Goal: Communication & Community: Participate in discussion

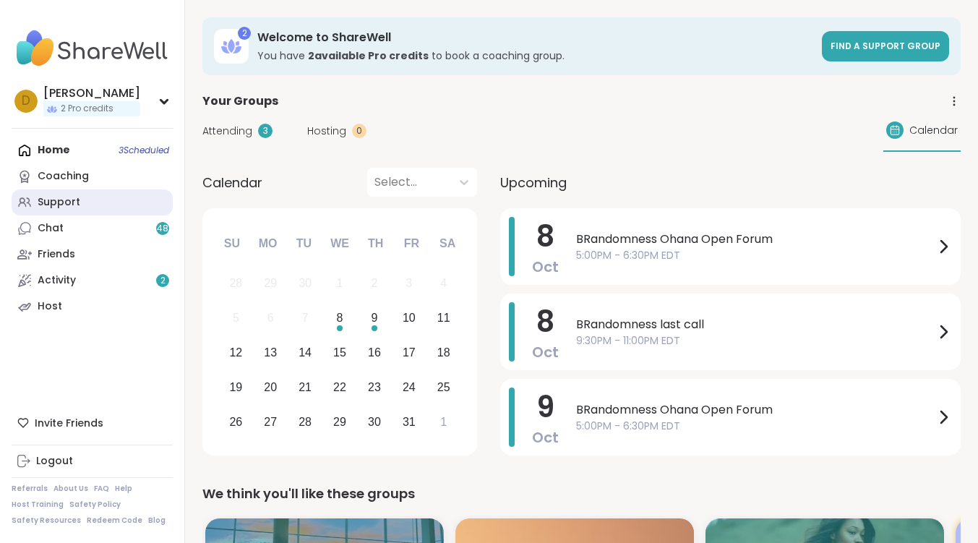
click at [62, 202] on div "Support" at bounding box center [59, 202] width 43 height 14
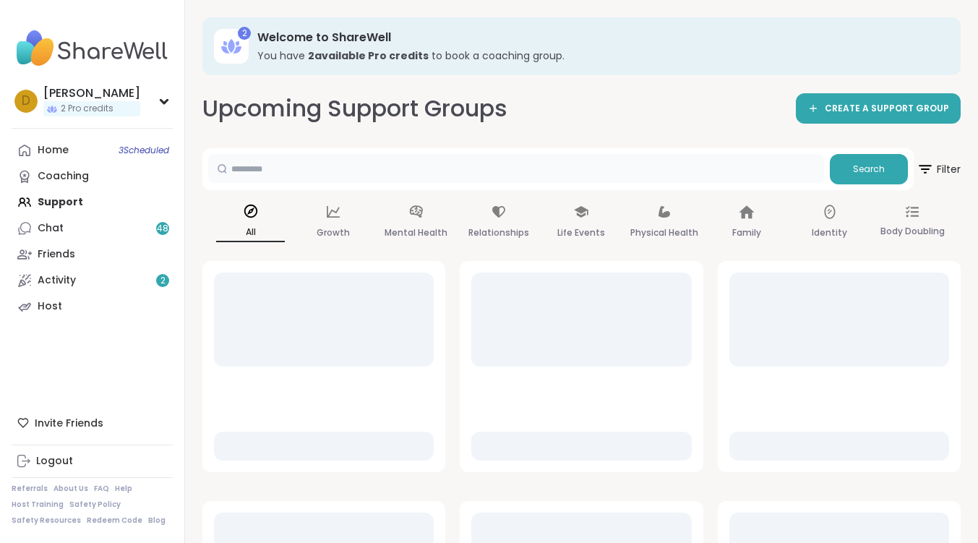
click at [434, 164] on input "text" at bounding box center [516, 168] width 616 height 29
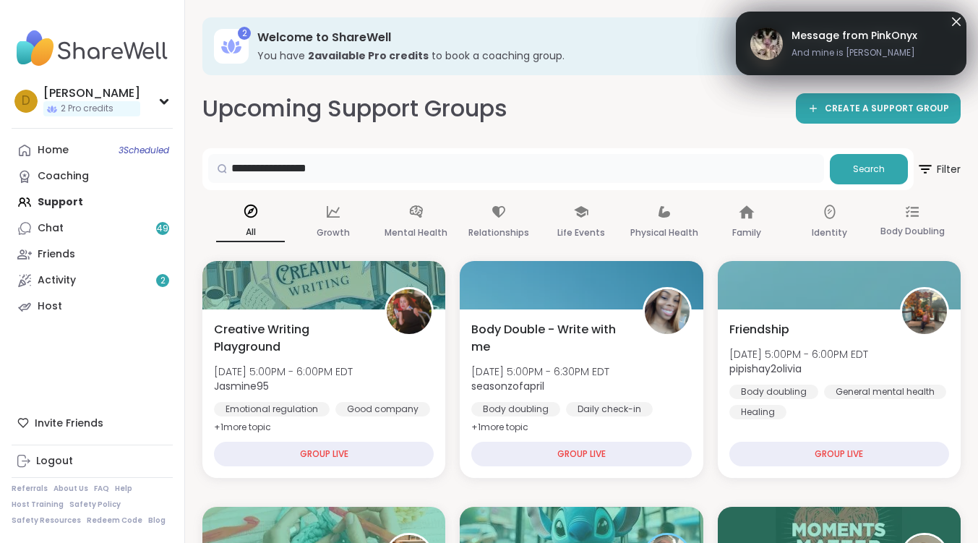
type input "**********"
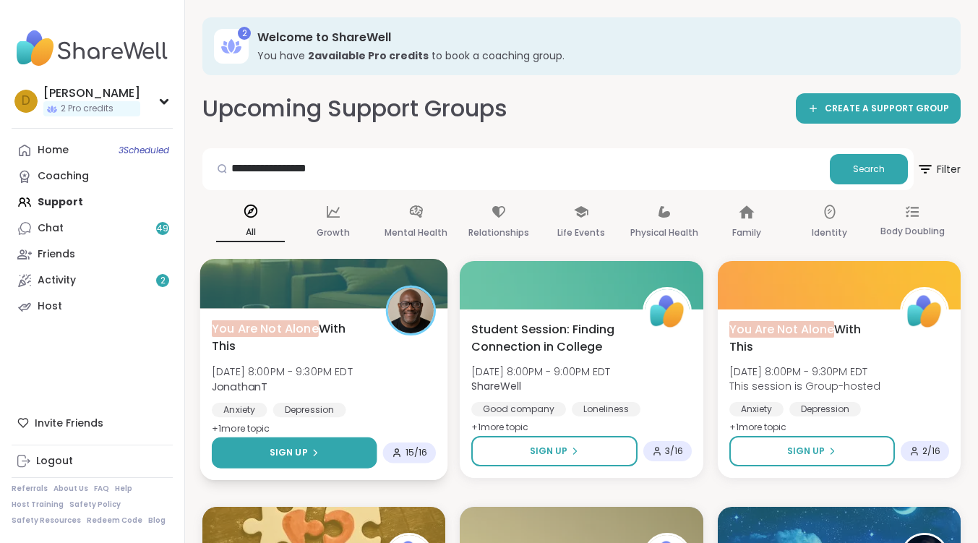
click at [325, 452] on button "Sign Up" at bounding box center [295, 452] width 166 height 31
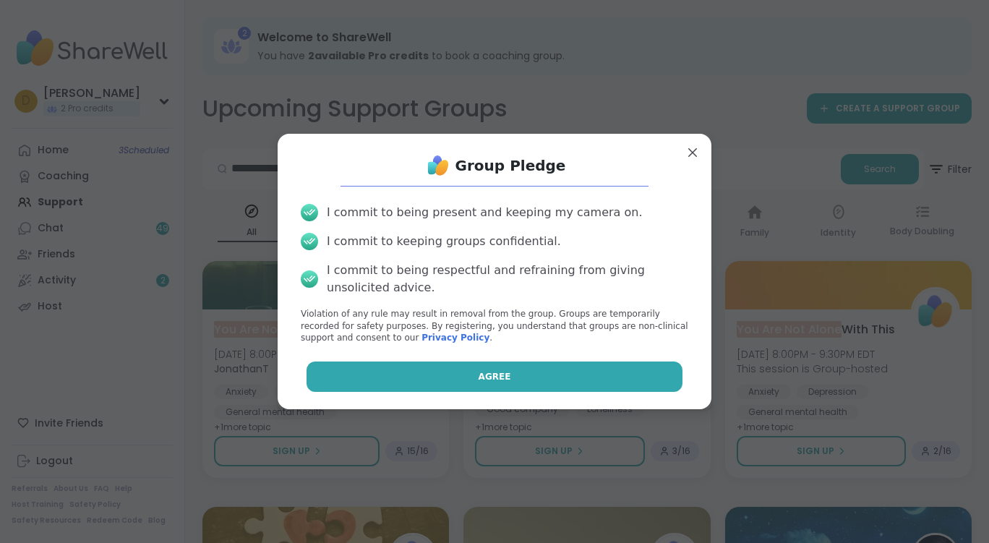
click at [488, 371] on span "Agree" at bounding box center [494, 376] width 33 height 13
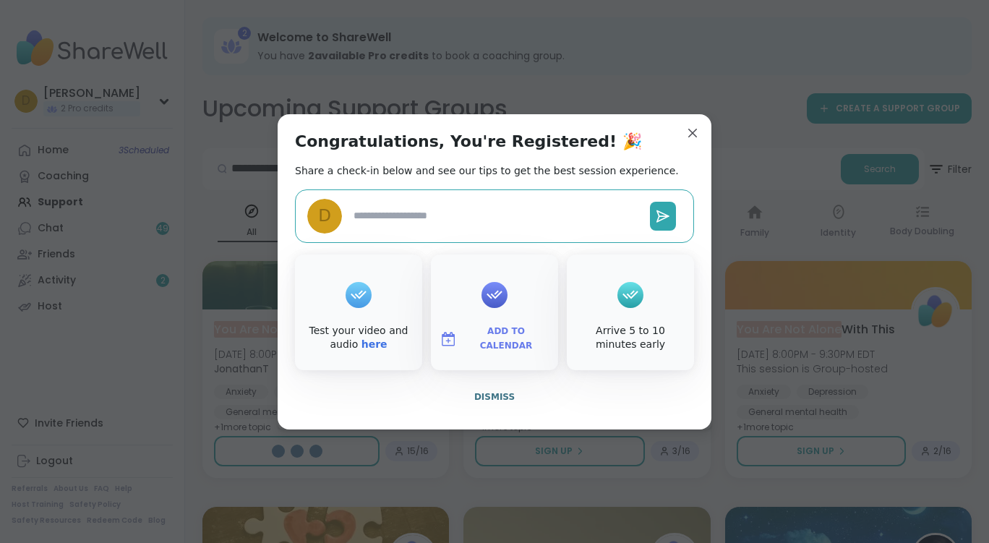
type textarea "*"
click at [496, 405] on button "Dismiss" at bounding box center [494, 397] width 399 height 30
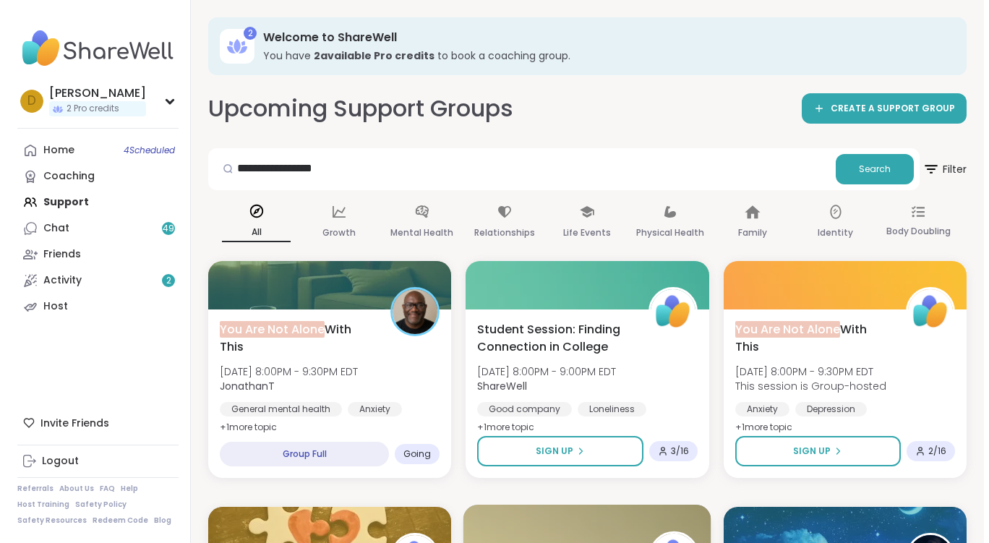
scroll to position [289, 0]
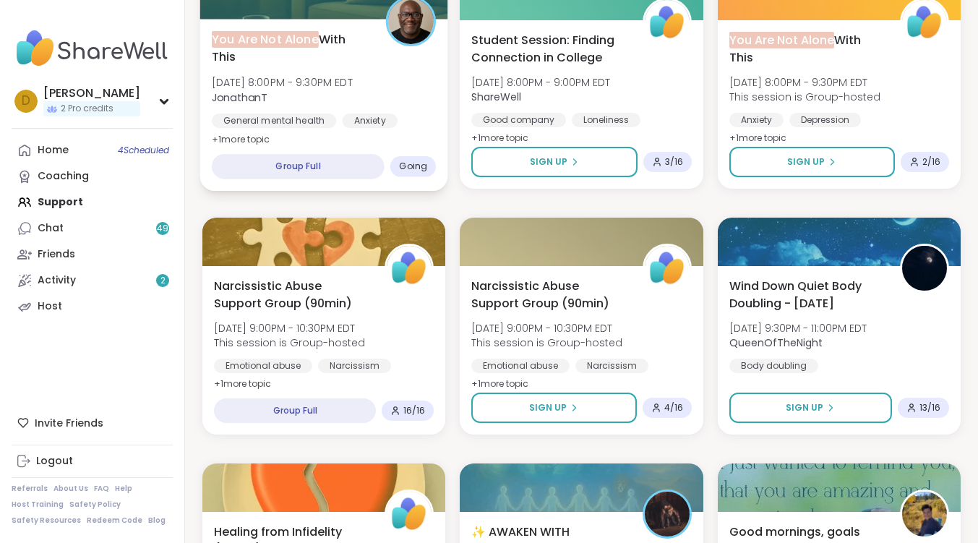
click at [333, 34] on span "You Are Not Alone With This" at bounding box center [291, 47] width 158 height 35
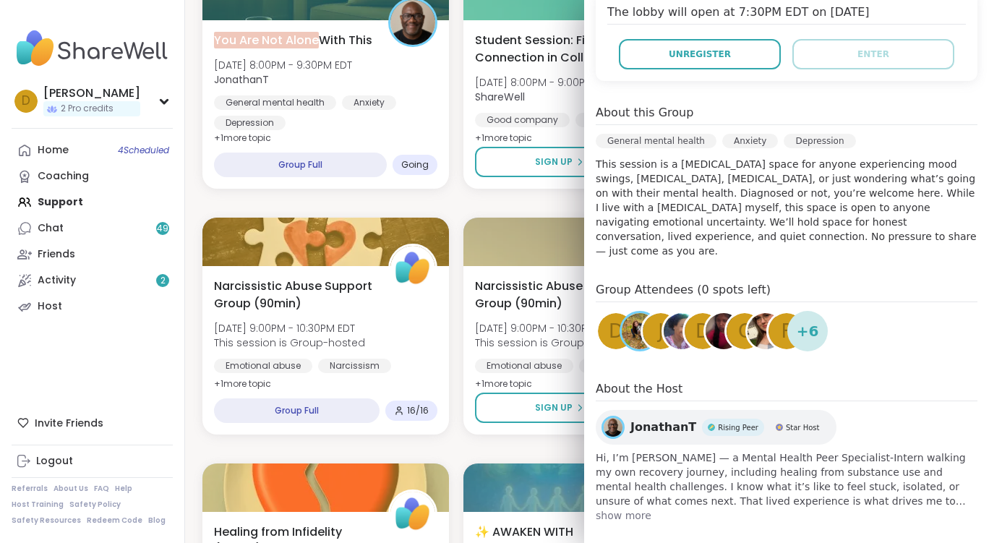
scroll to position [0, 0]
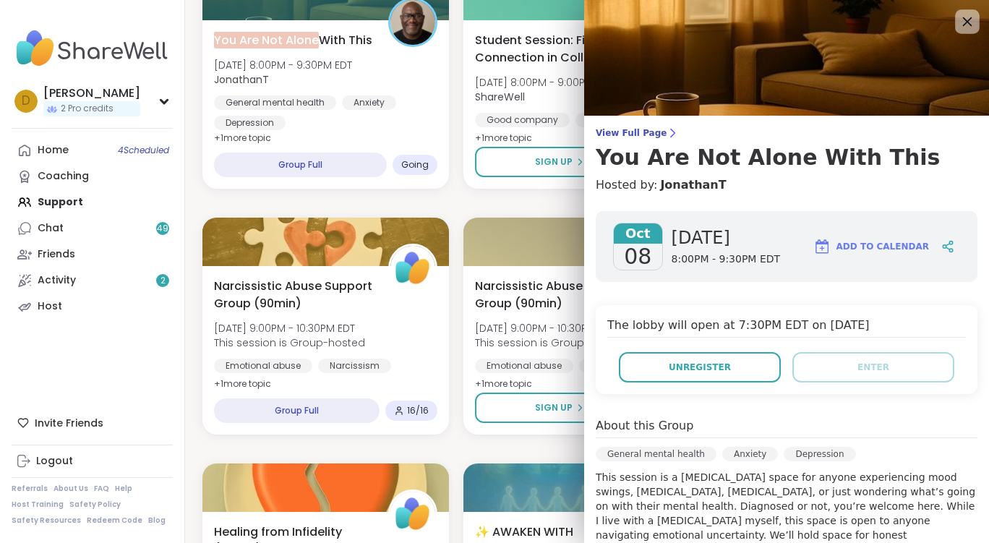
click at [963, 17] on icon at bounding box center [967, 21] width 9 height 9
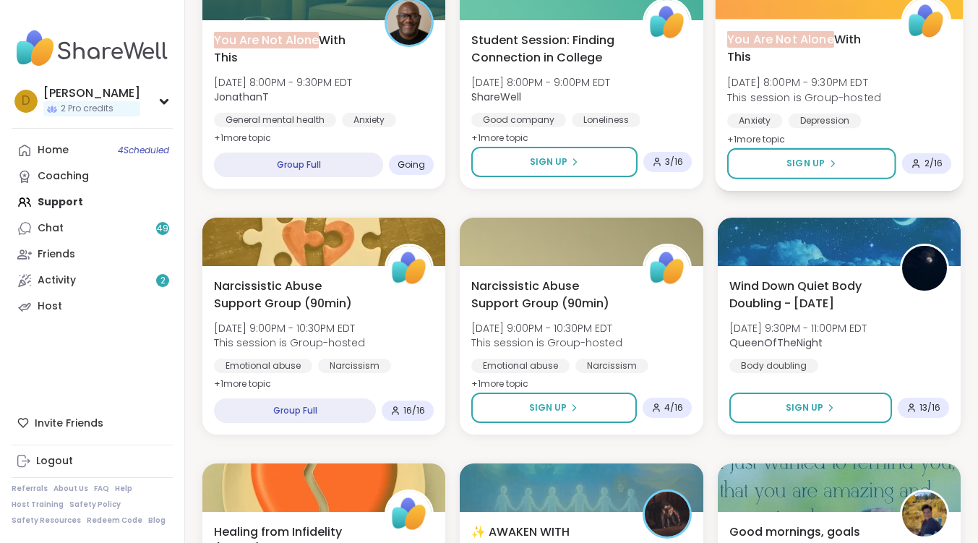
click at [784, 33] on span "You Are Not Alone" at bounding box center [780, 38] width 107 height 17
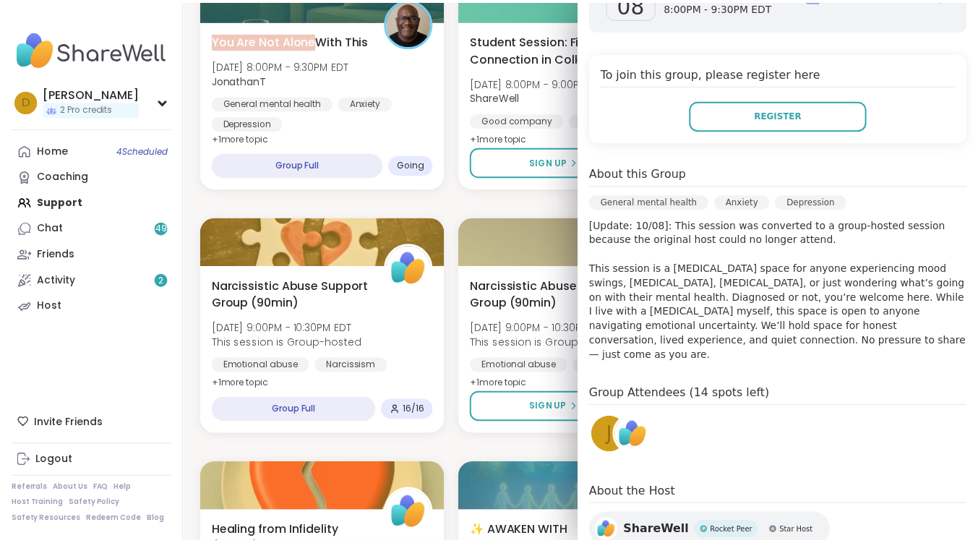
scroll to position [313, 0]
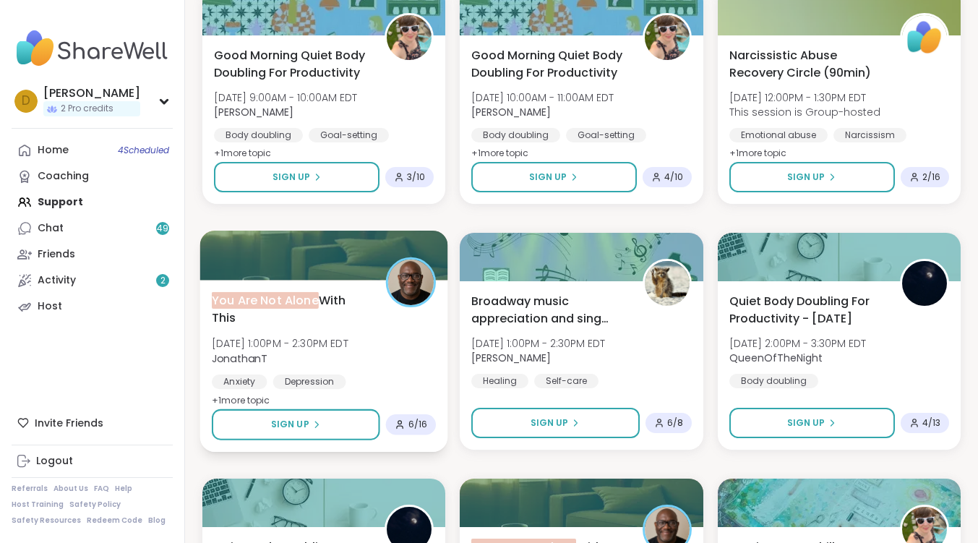
scroll to position [1012, 0]
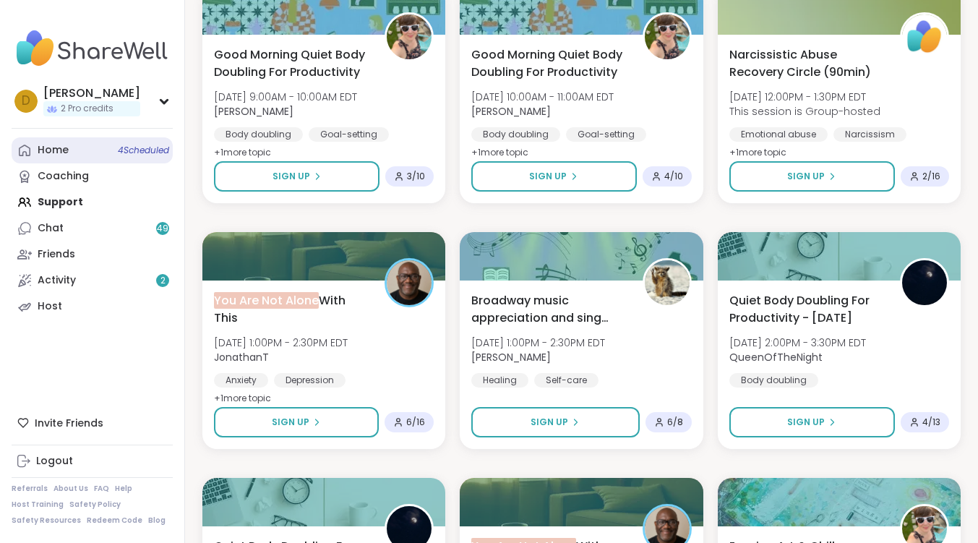
click at [89, 160] on link "Home 4 Scheduled" at bounding box center [92, 150] width 161 height 26
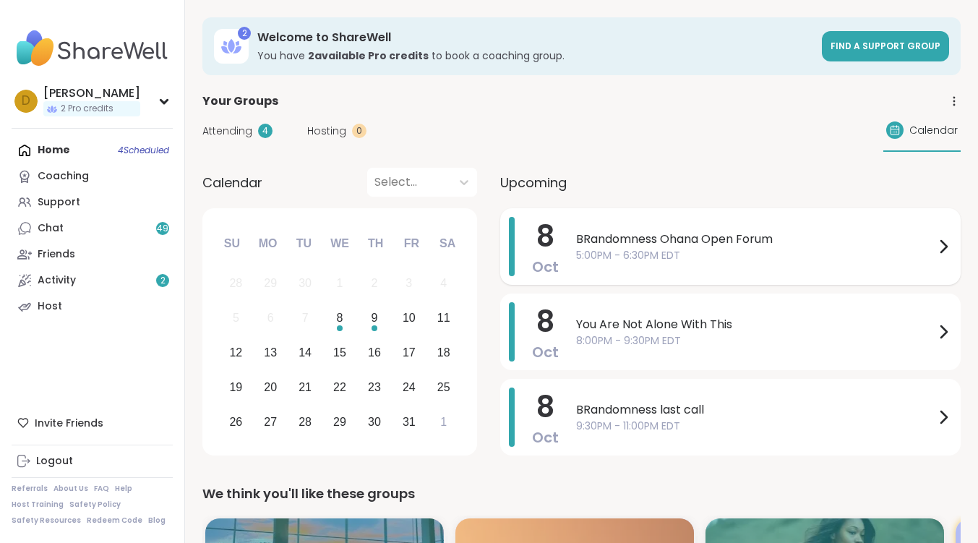
click at [678, 234] on span "BRandomness Ohana Open Forum" at bounding box center [755, 239] width 358 height 17
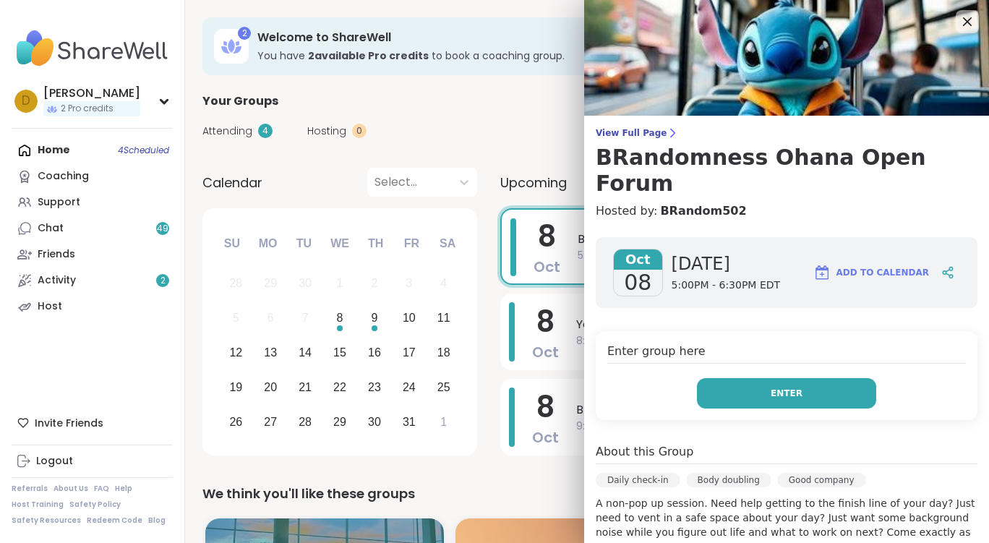
click at [770, 387] on span "Enter" at bounding box center [786, 393] width 32 height 13
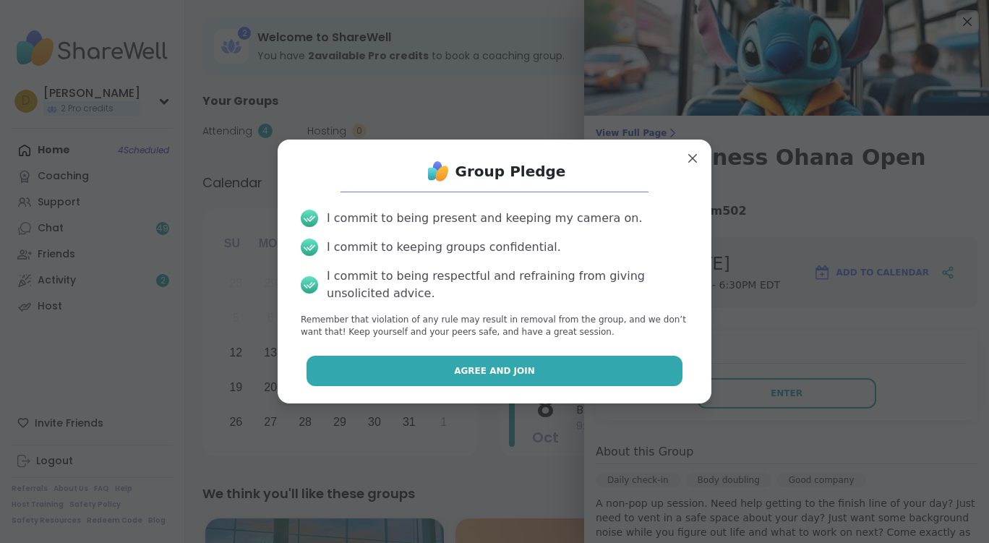
click at [454, 365] on span "Agree and Join" at bounding box center [494, 370] width 81 height 13
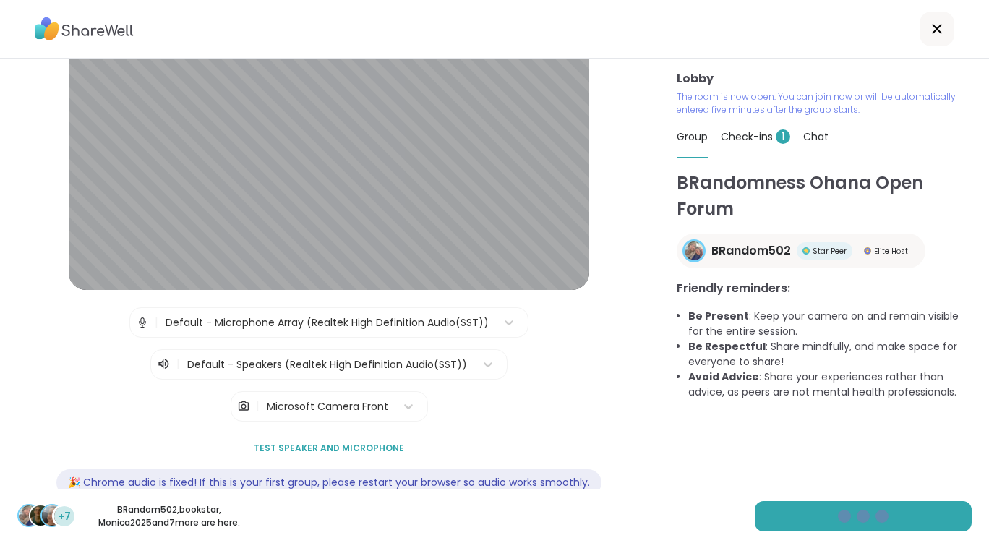
scroll to position [109, 0]
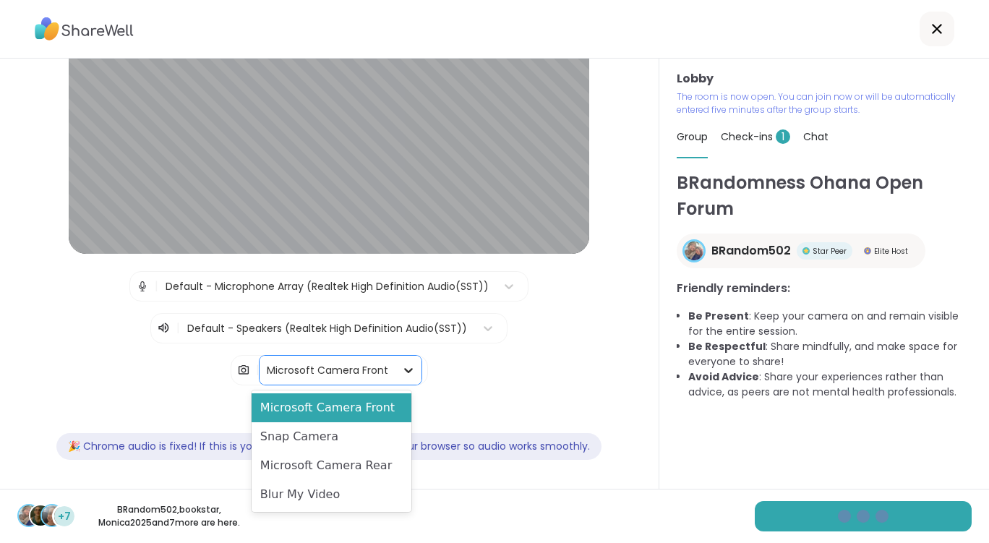
click at [404, 370] on icon at bounding box center [408, 370] width 9 height 5
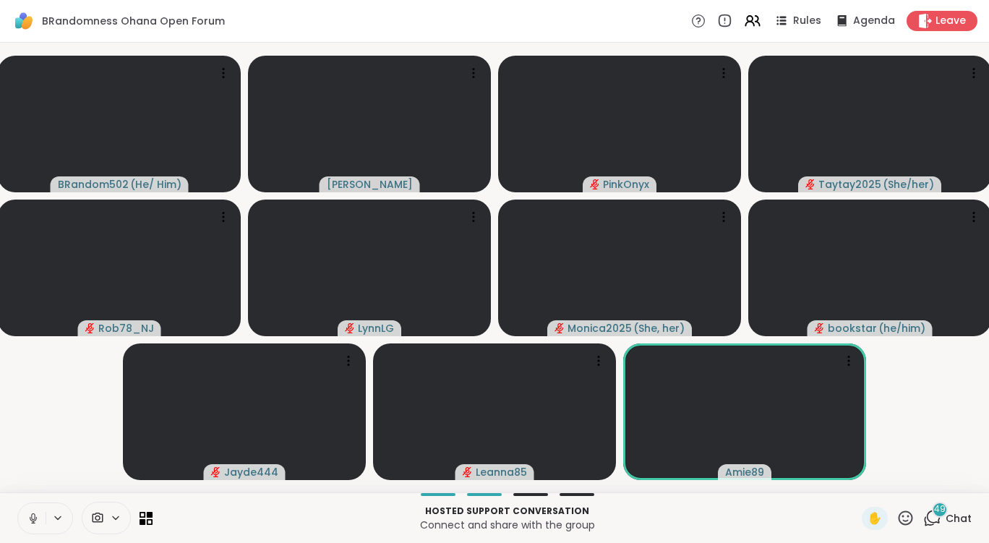
click at [31, 518] on icon at bounding box center [33, 518] width 13 height 13
click at [111, 522] on icon at bounding box center [116, 518] width 12 height 12
click at [114, 515] on icon at bounding box center [116, 518] width 12 height 12
click at [33, 520] on icon at bounding box center [33, 518] width 13 height 13
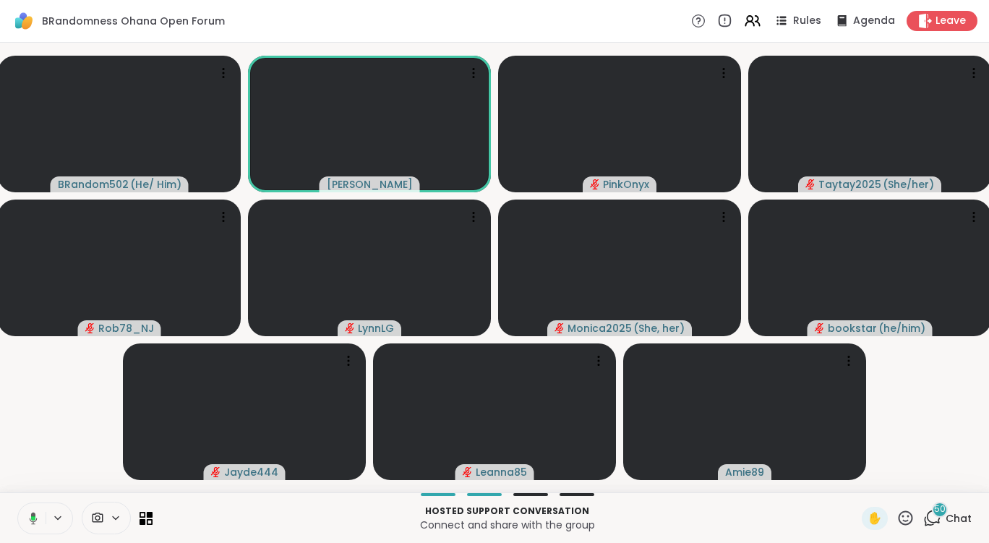
click at [16, 503] on button at bounding box center [31, 518] width 30 height 30
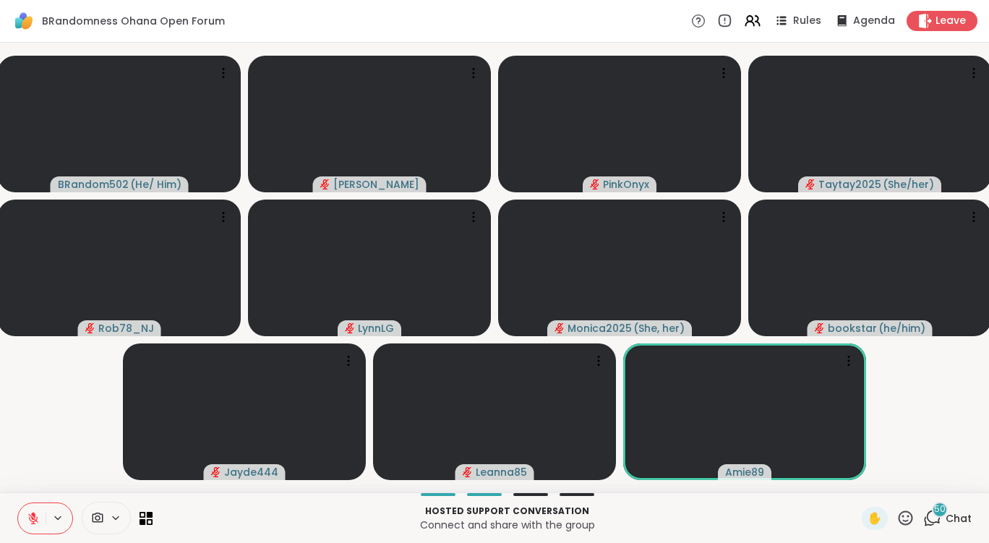
click at [34, 512] on icon at bounding box center [33, 518] width 13 height 13
click at [9, 542] on html "BRandomness Ohana Open Forum Rules Agenda Leave BRandom502 ( He/ Him ) Donald P…" at bounding box center [494, 271] width 989 height 543
click at [33, 517] on icon at bounding box center [33, 518] width 13 height 13
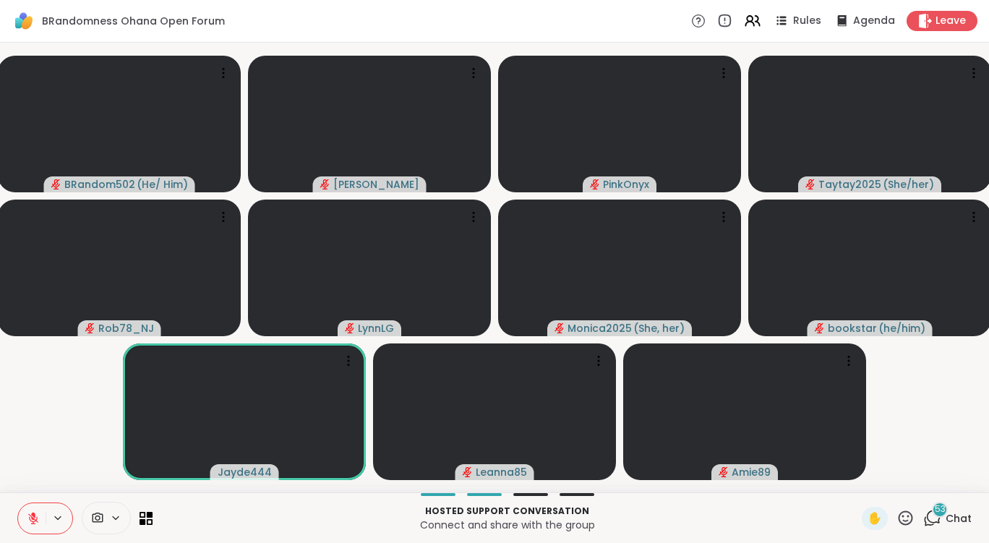
click at [923, 512] on icon at bounding box center [932, 518] width 18 height 18
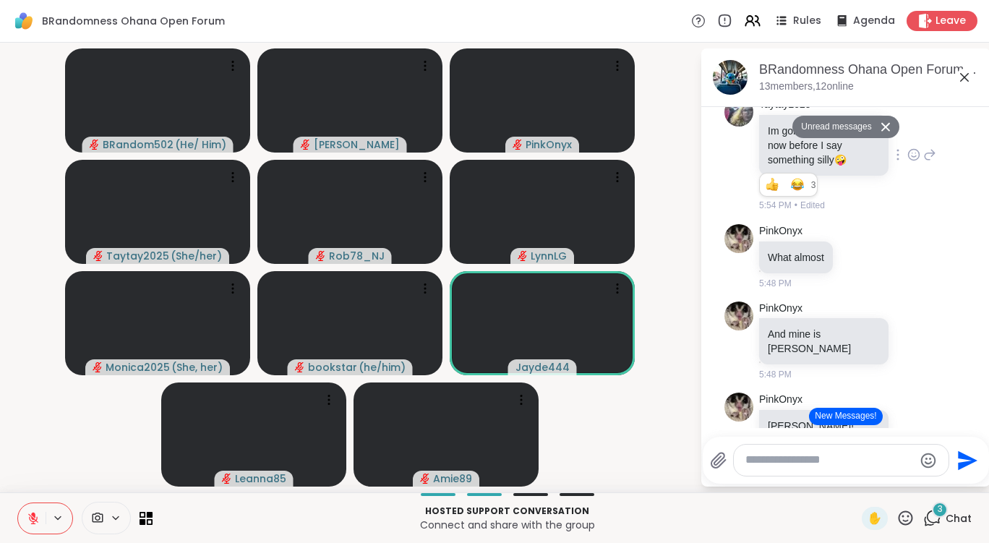
scroll to position [7209, 0]
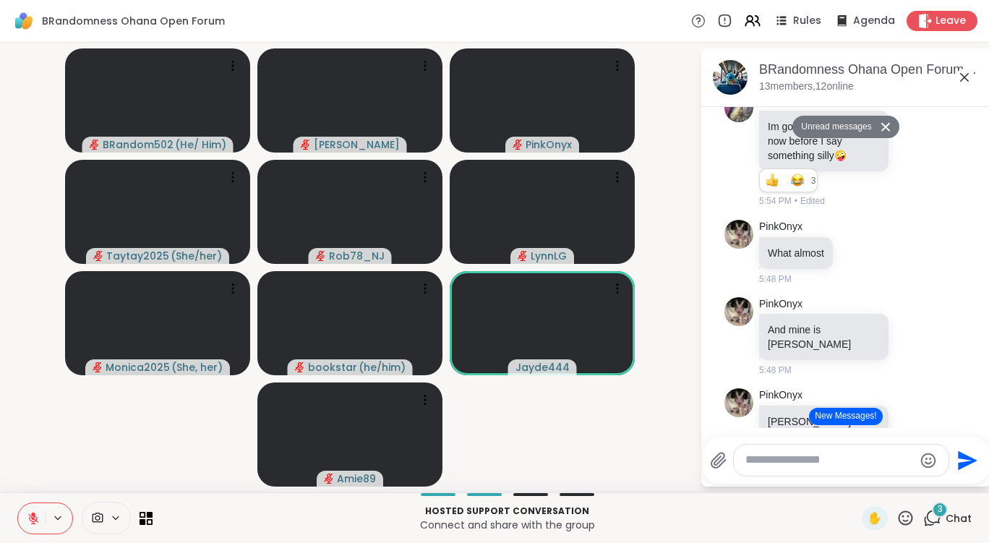
click at [117, 519] on icon at bounding box center [116, 518] width 12 height 12
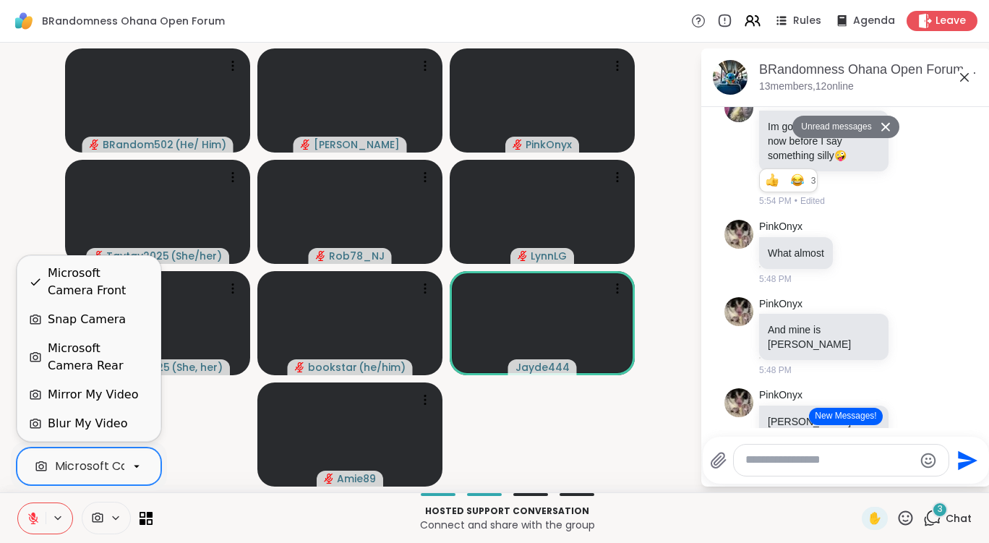
click at [145, 476] on div at bounding box center [136, 466] width 25 height 25
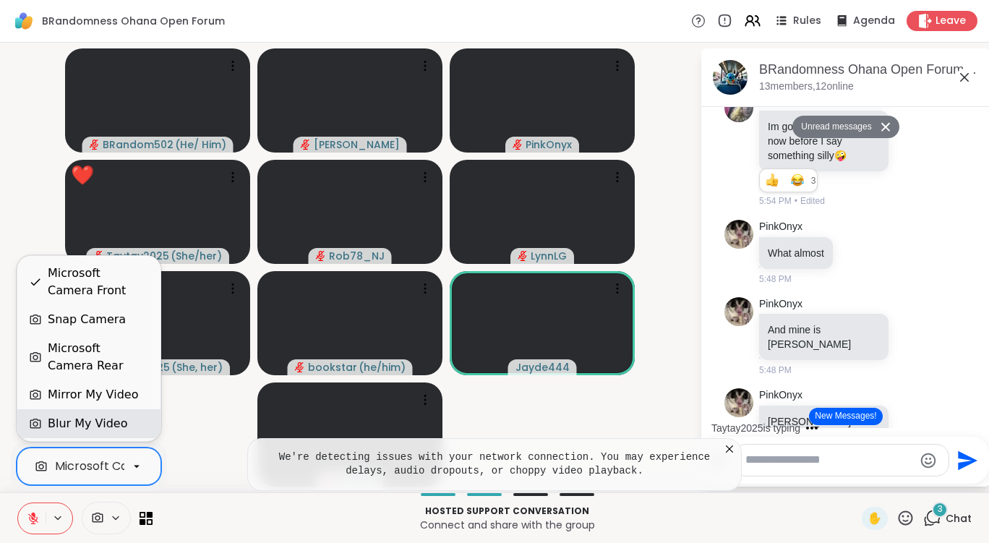
click at [83, 418] on div "Blur My Video" at bounding box center [88, 423] width 80 height 17
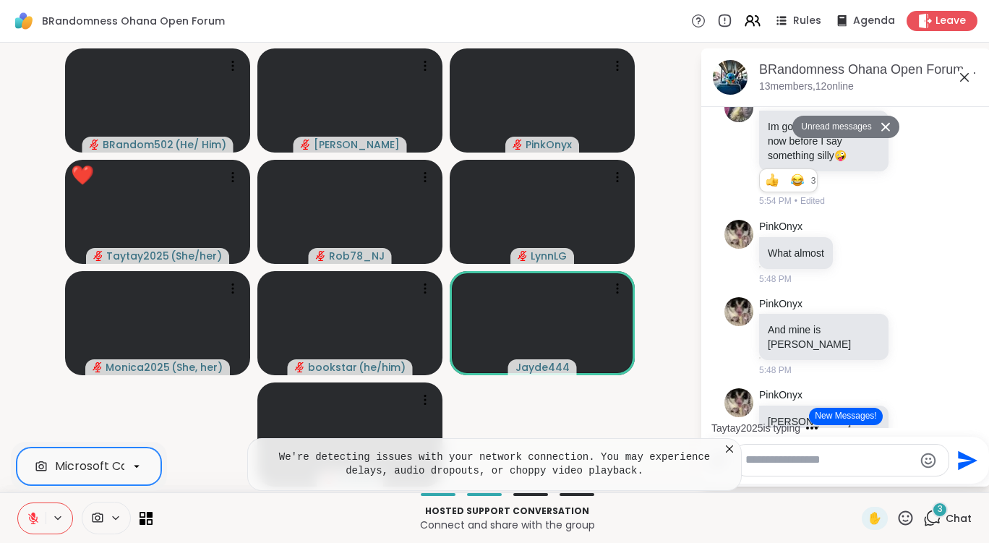
click at [730, 451] on icon at bounding box center [729, 449] width 14 height 14
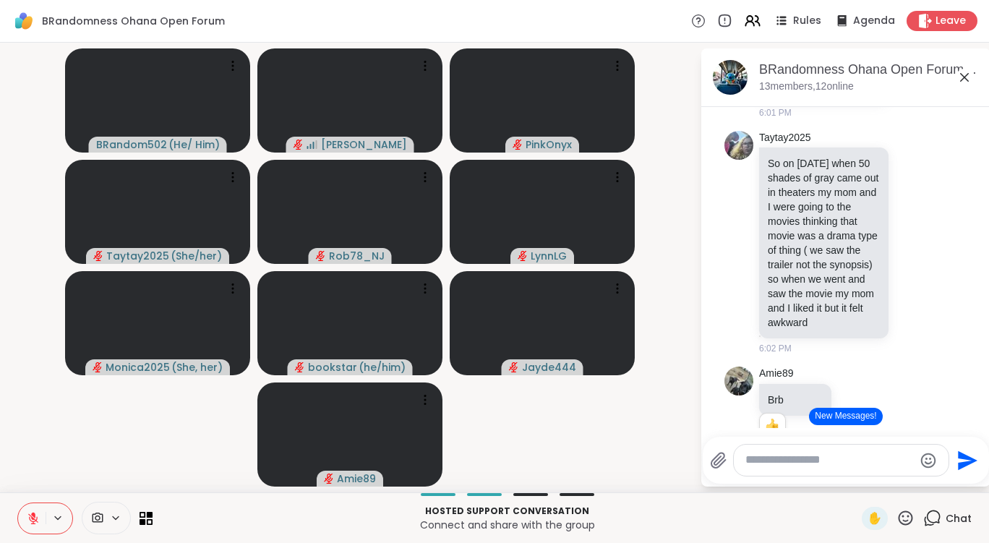
scroll to position [8756, 0]
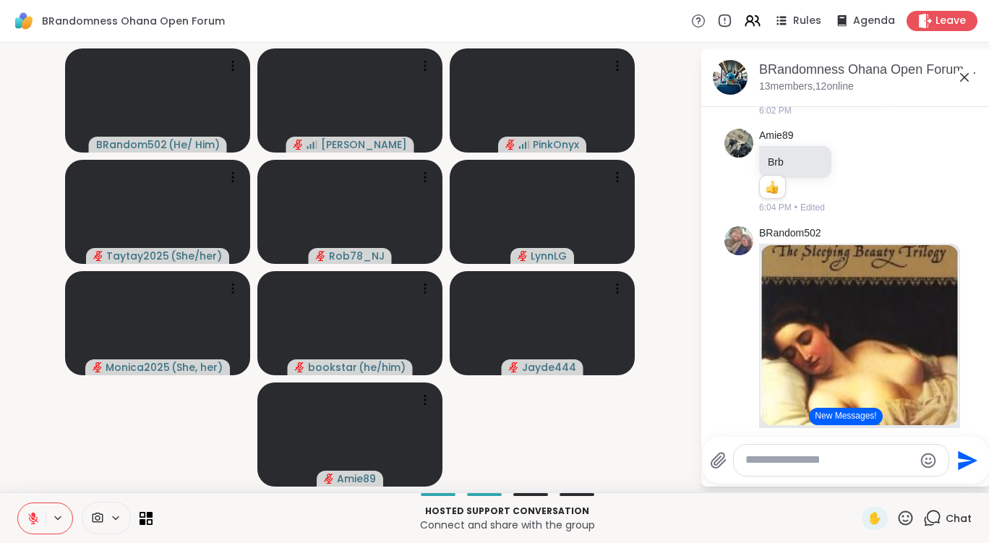
click at [898, 510] on icon at bounding box center [905, 518] width 18 height 18
click at [856, 486] on span "❤️" at bounding box center [863, 479] width 14 height 17
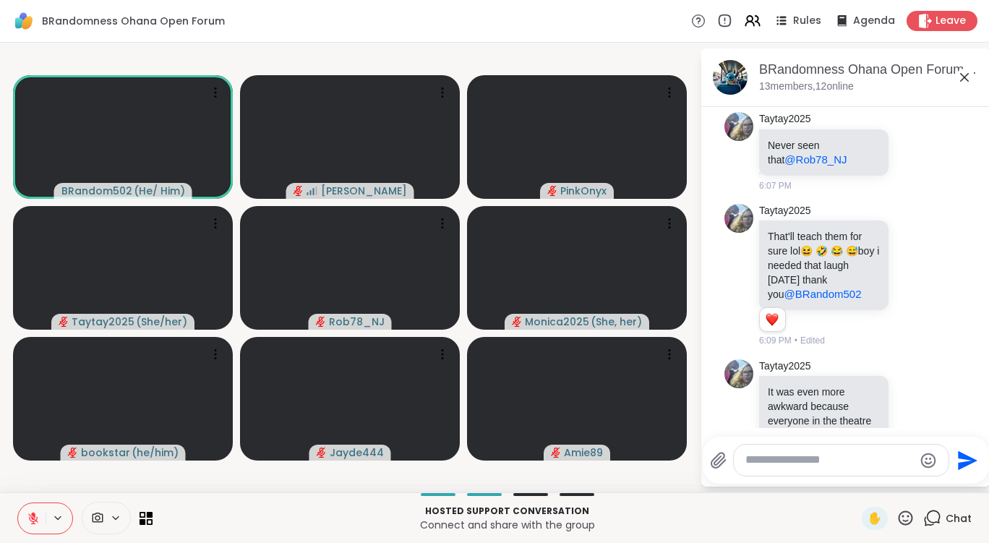
scroll to position [9497, 0]
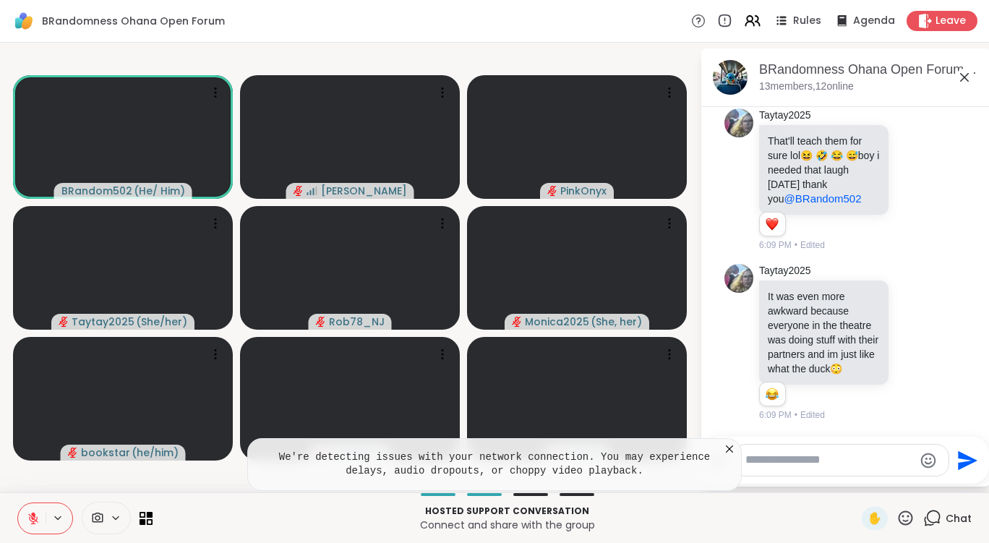
drag, startPoint x: 732, startPoint y: 446, endPoint x: 674, endPoint y: 463, distance: 60.9
click at [731, 445] on icon at bounding box center [729, 449] width 14 height 14
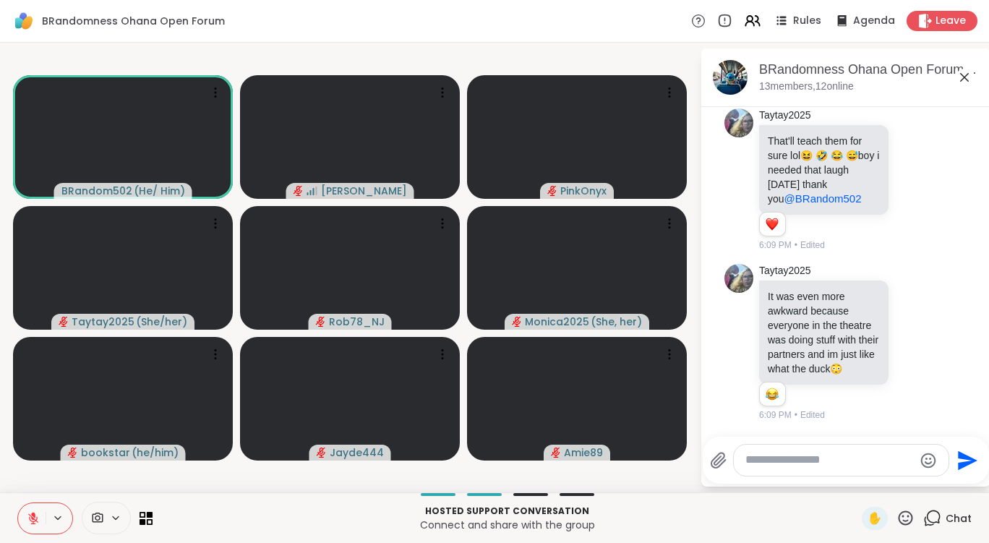
click at [27, 517] on icon at bounding box center [33, 518] width 13 height 13
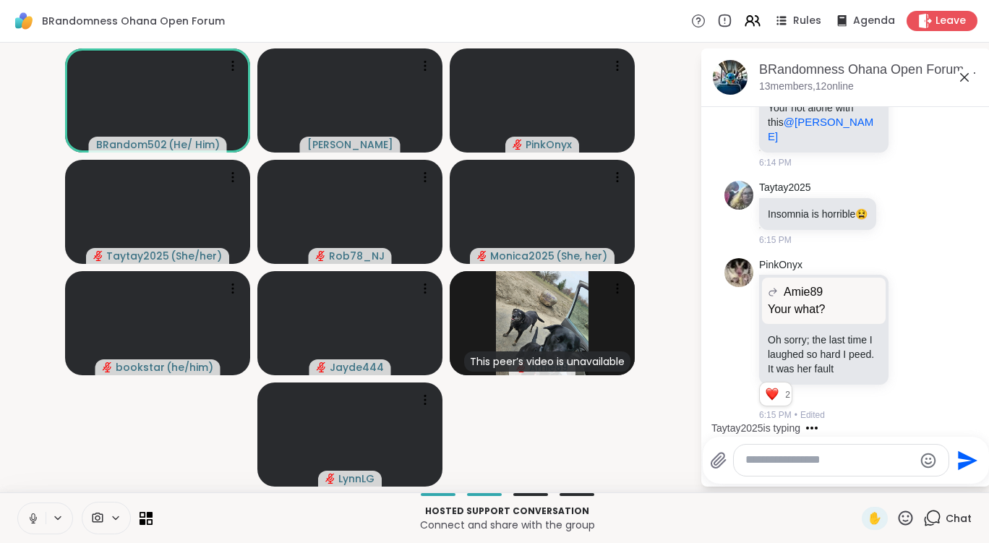
scroll to position [10212, 0]
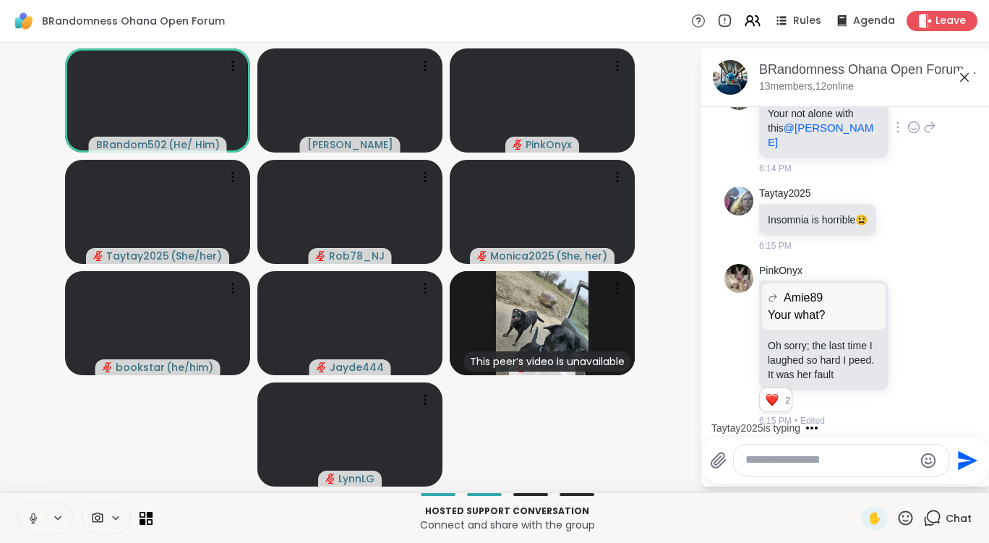
click at [911, 129] on icon at bounding box center [913, 128] width 4 height 1
click at [907, 111] on div "Select Reaction: Heart" at bounding box center [913, 104] width 13 height 13
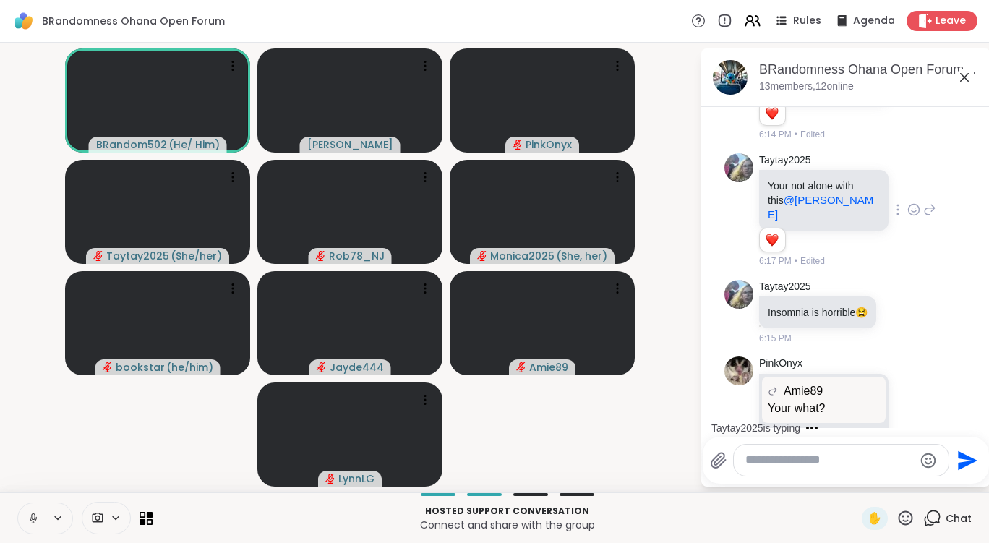
scroll to position [10377, 0]
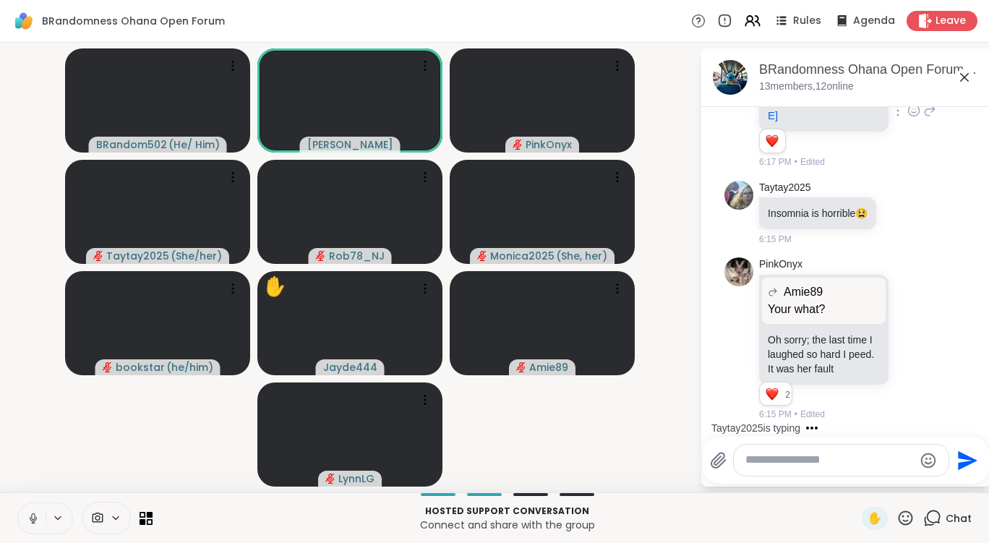
click at [36, 511] on button at bounding box center [31, 518] width 27 height 30
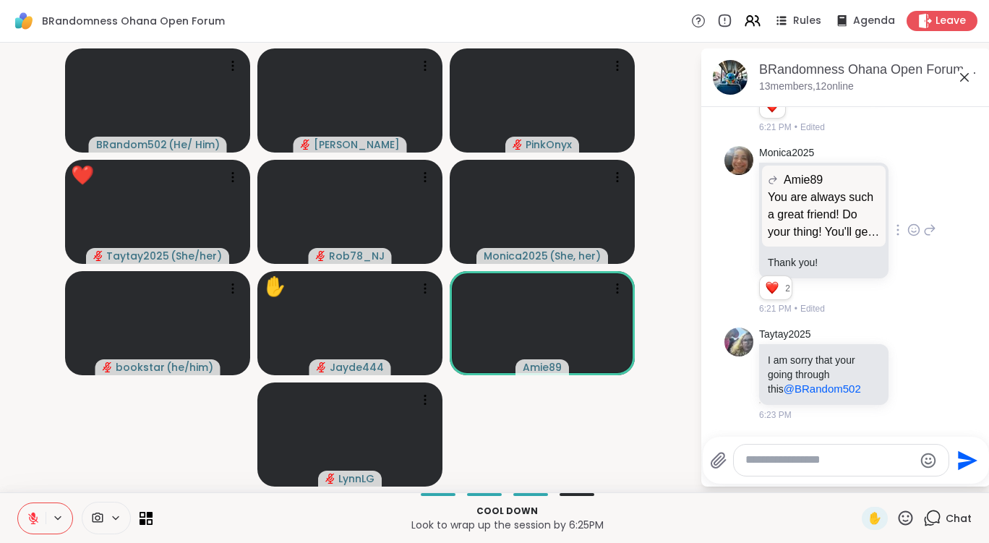
scroll to position [11225, 0]
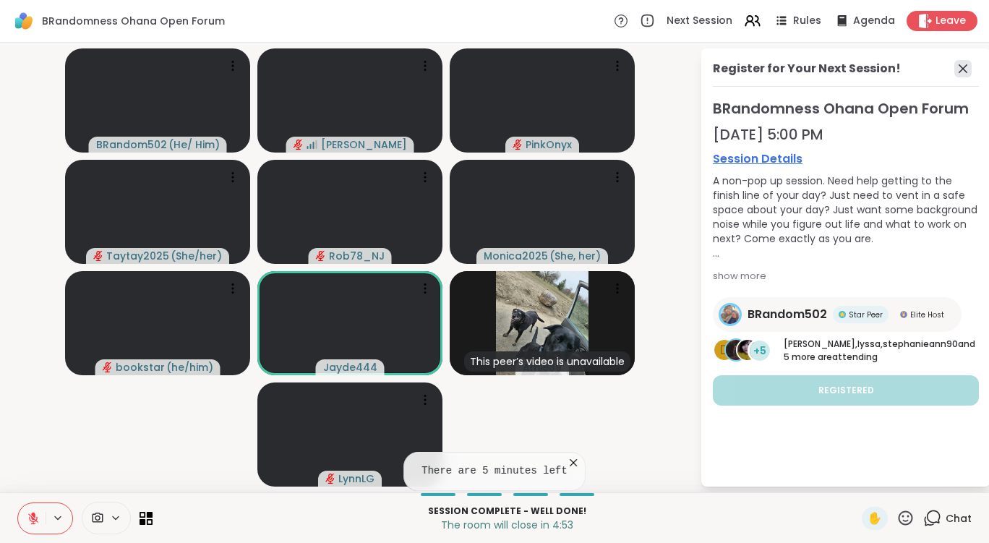
click at [958, 66] on icon at bounding box center [962, 68] width 17 height 17
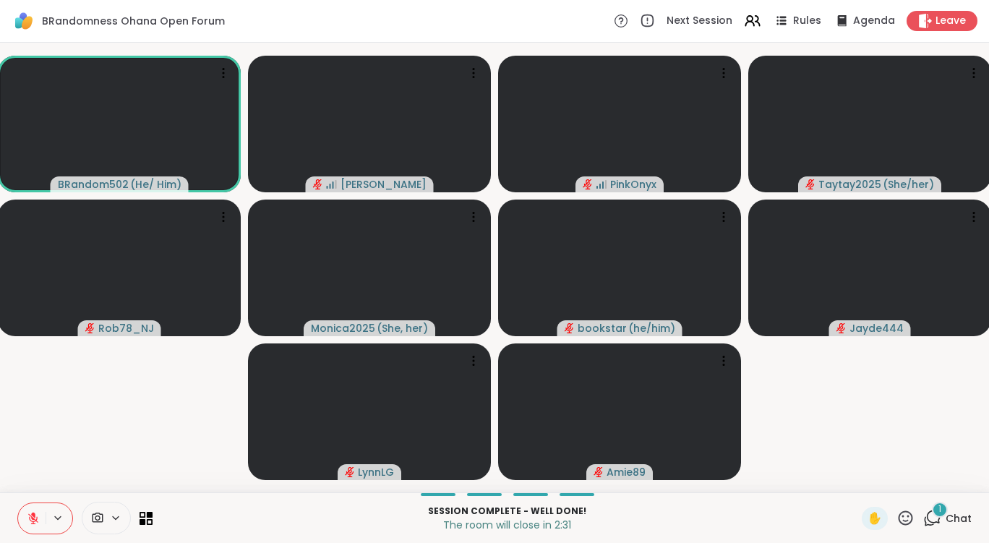
click at [30, 510] on button at bounding box center [31, 518] width 27 height 30
click at [33, 517] on icon at bounding box center [33, 518] width 13 height 13
click at [932, 512] on div "2" at bounding box center [940, 510] width 16 height 16
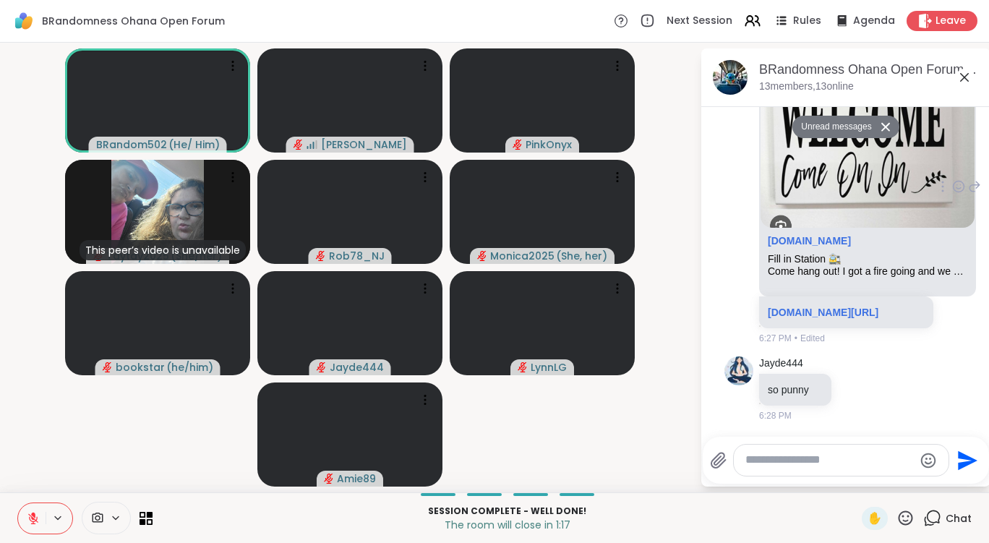
scroll to position [11796, 0]
click at [963, 73] on icon at bounding box center [963, 77] width 17 height 17
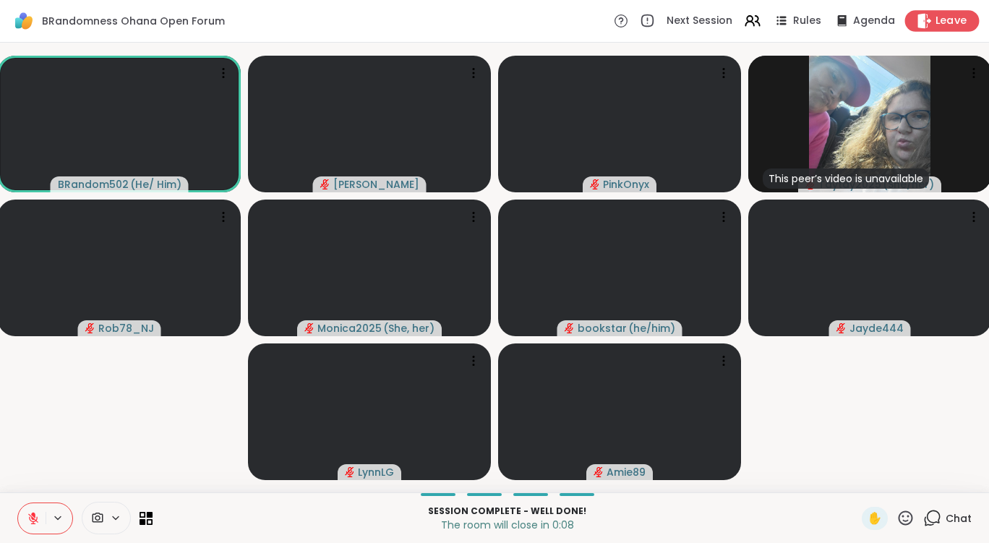
click at [935, 26] on span "Leave" at bounding box center [951, 21] width 32 height 15
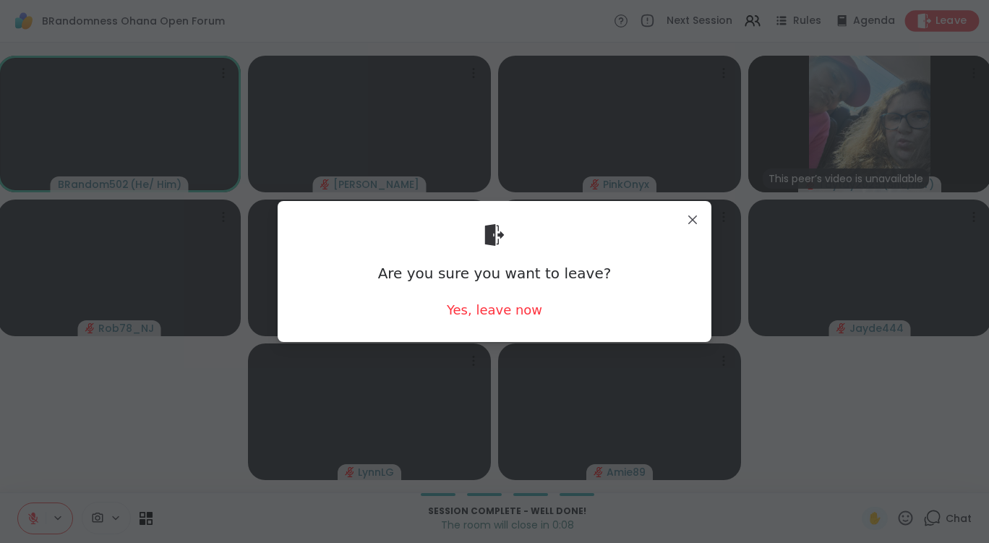
click at [494, 318] on div "Yes, leave now" at bounding box center [494, 310] width 95 height 18
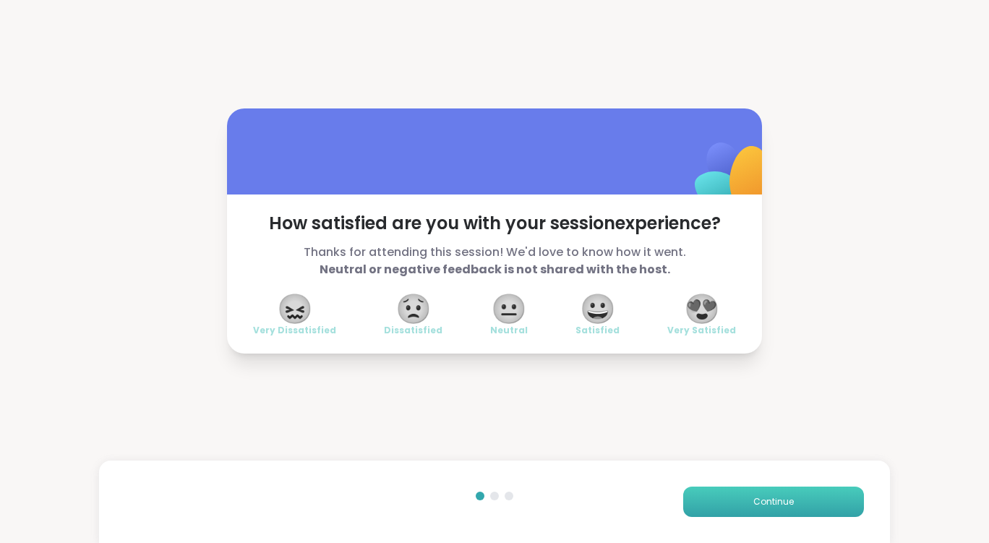
click at [771, 504] on span "Continue" at bounding box center [773, 501] width 40 height 13
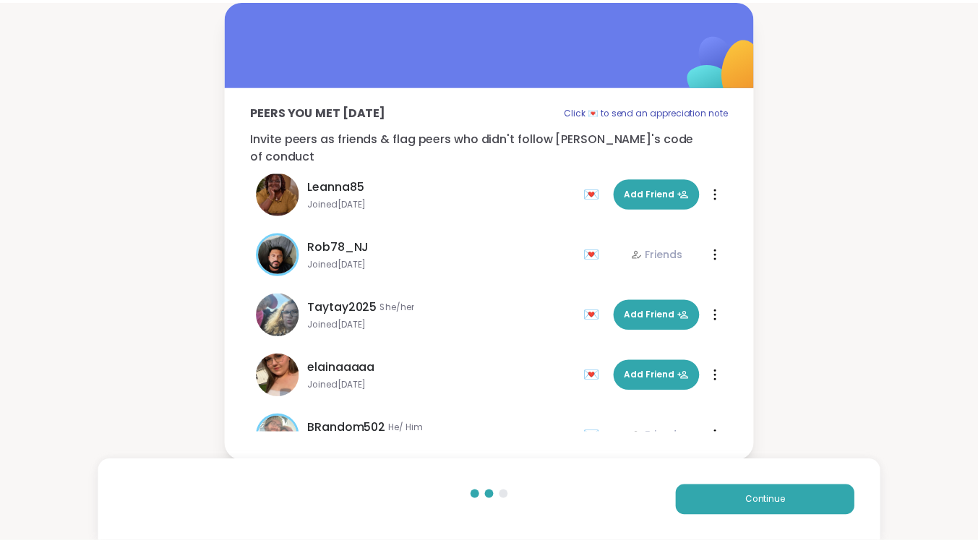
scroll to position [468, 0]
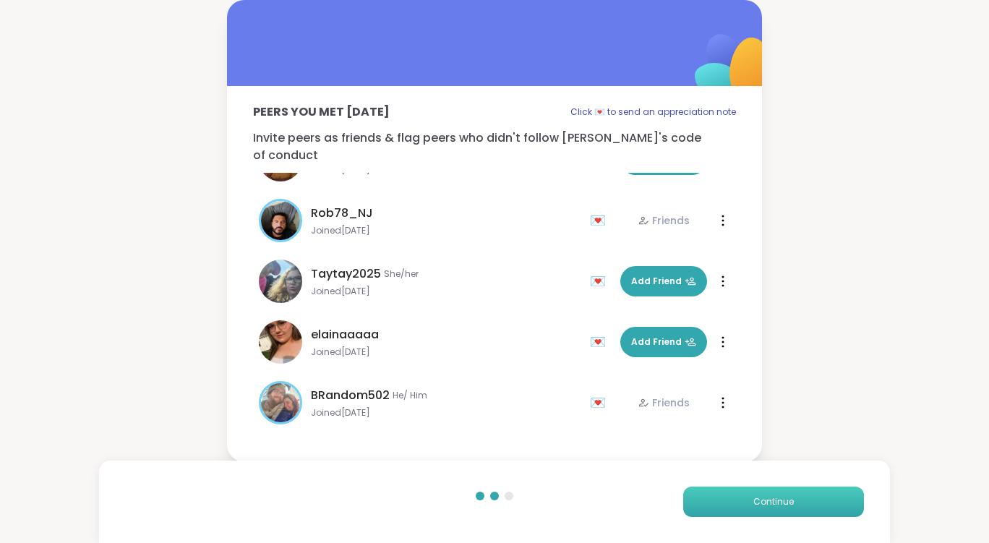
click at [776, 506] on span "Continue" at bounding box center [773, 501] width 40 height 13
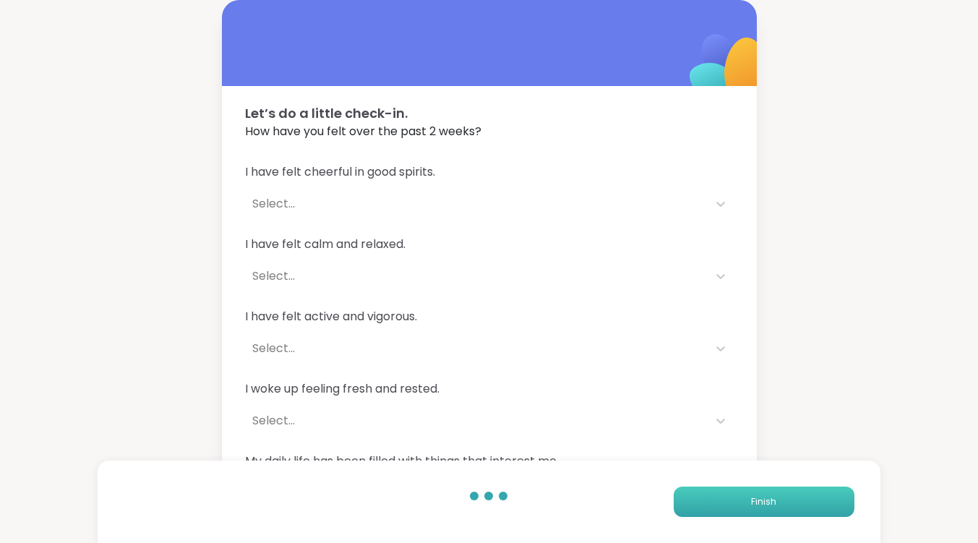
click at [778, 507] on button "Finish" at bounding box center [764, 501] width 181 height 30
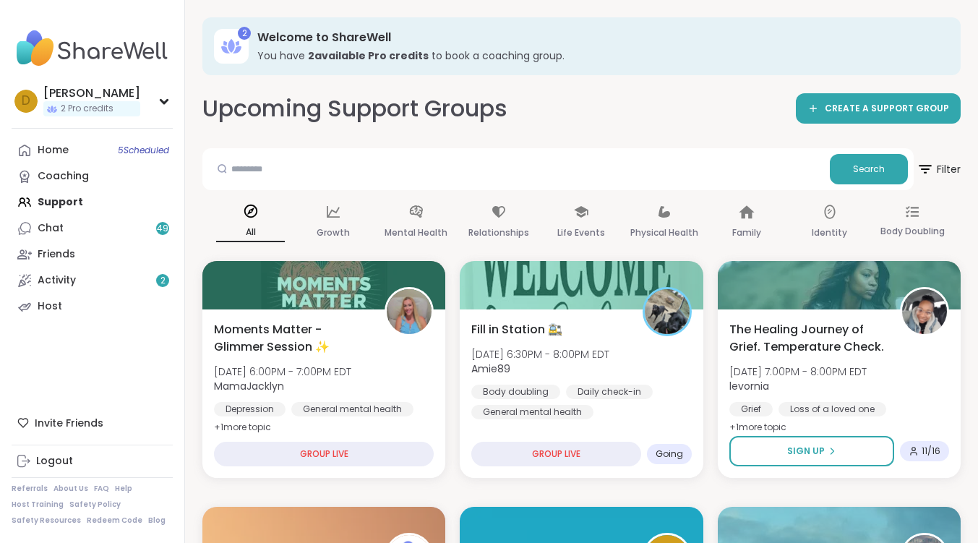
click at [61, 197] on div "Home 5 Scheduled Coaching Support Chat 49 Friends Activity 2 Host" at bounding box center [92, 228] width 161 height 182
click at [68, 152] on link "Home 5 Scheduled" at bounding box center [92, 150] width 161 height 26
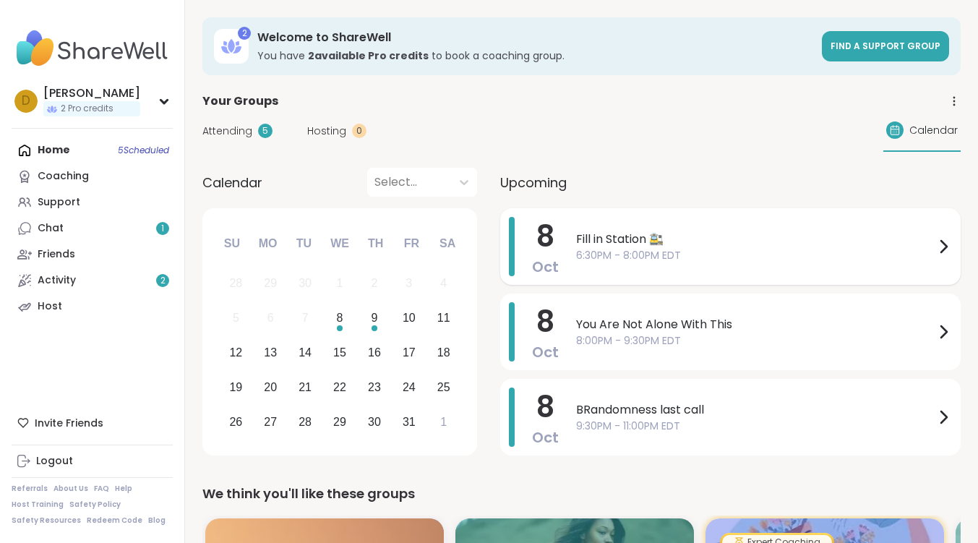
click at [606, 239] on span "Fill in Station 🚉" at bounding box center [755, 239] width 358 height 17
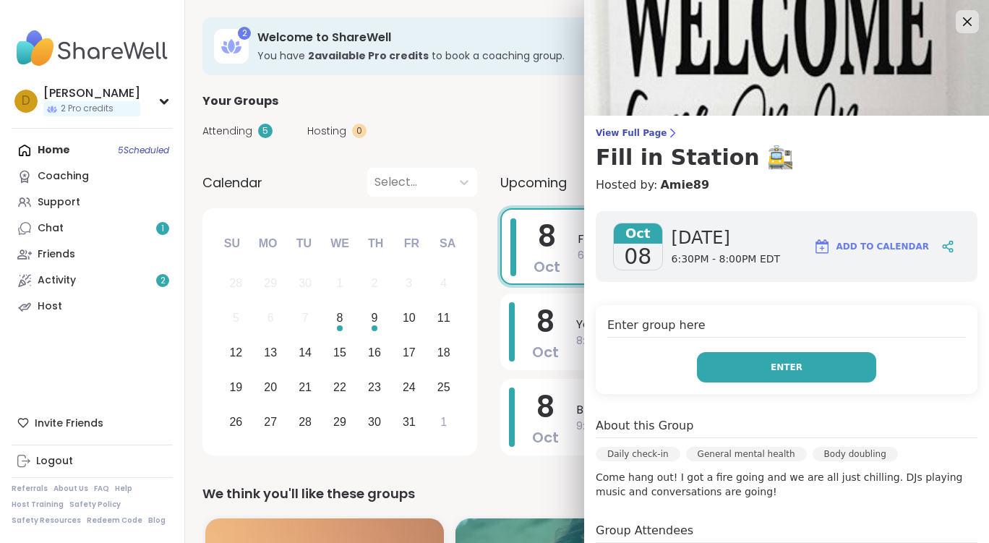
scroll to position [255, 0]
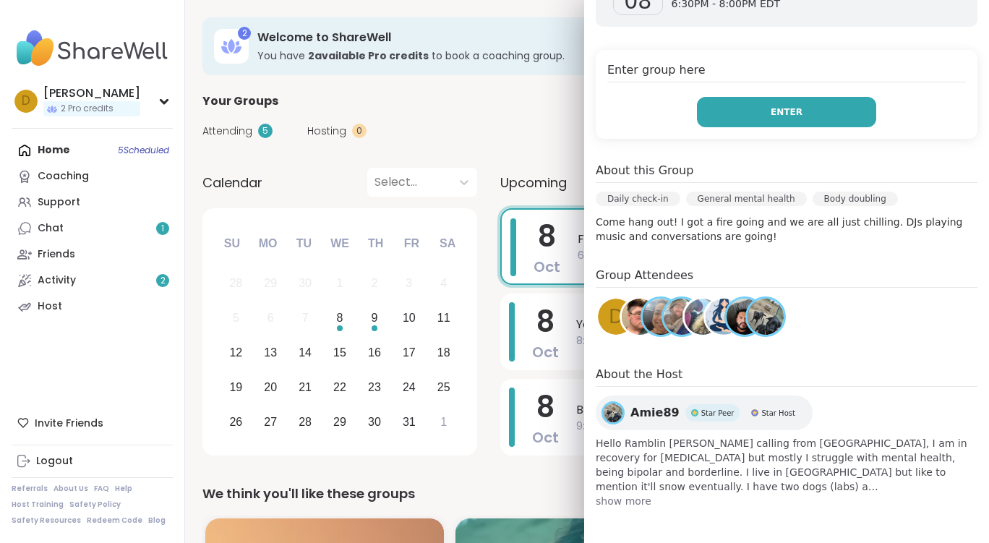
click at [770, 109] on span "Enter" at bounding box center [786, 112] width 32 height 13
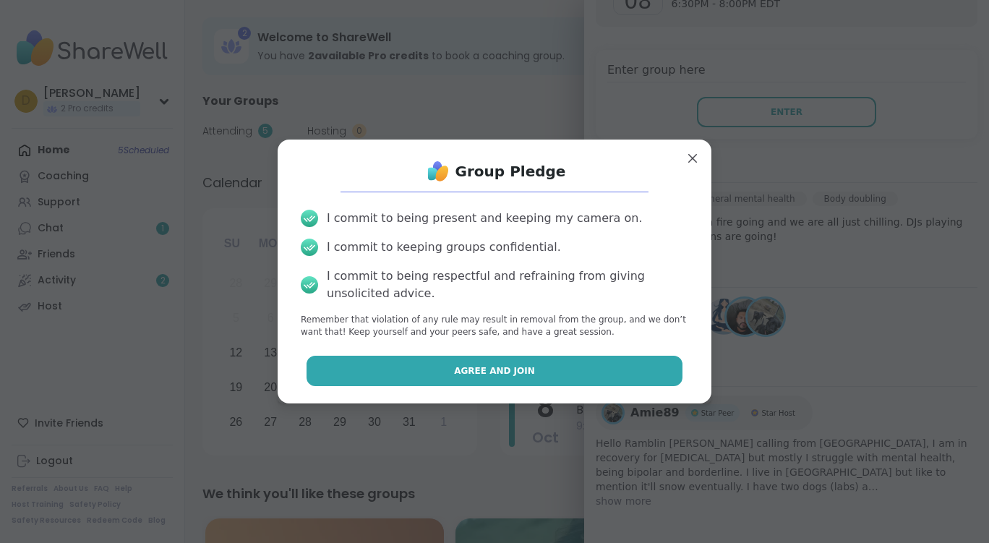
click at [477, 369] on span "Agree and Join" at bounding box center [494, 370] width 81 height 13
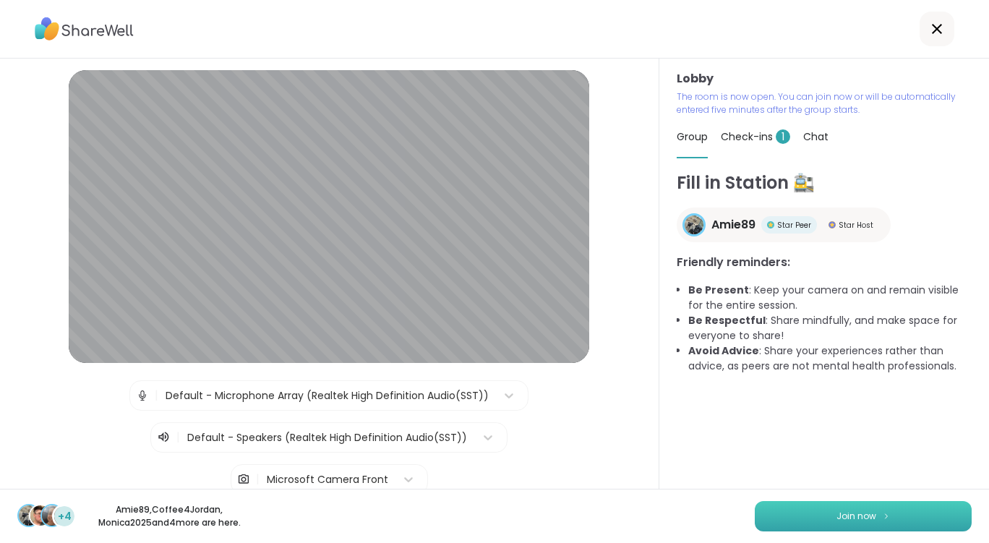
click at [787, 507] on button "Join now" at bounding box center [863, 516] width 217 height 30
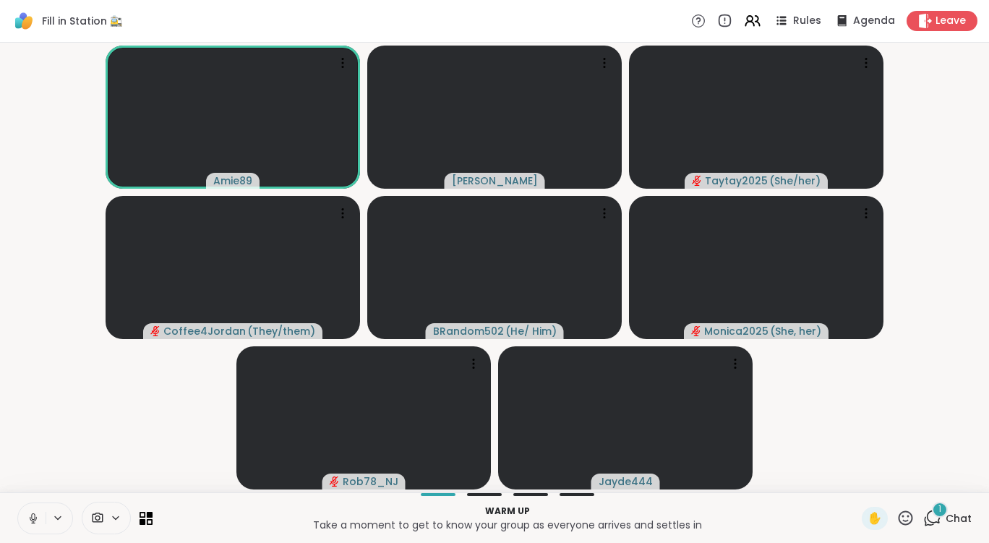
click at [33, 515] on icon at bounding box center [33, 518] width 13 height 13
click at [119, 516] on icon at bounding box center [116, 518] width 12 height 12
click at [140, 466] on icon at bounding box center [136, 466] width 13 height 13
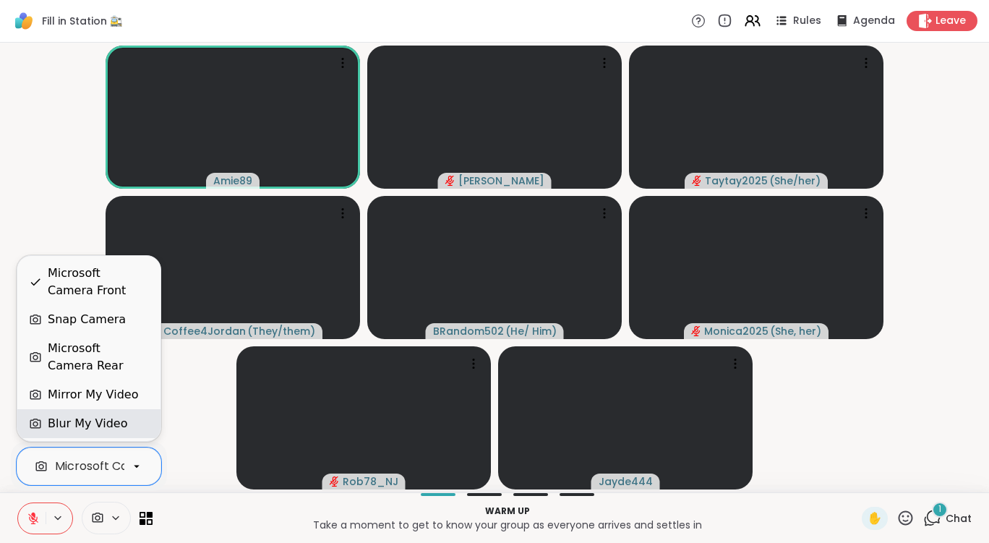
click at [117, 413] on div "Blur My Video" at bounding box center [88, 423] width 143 height 29
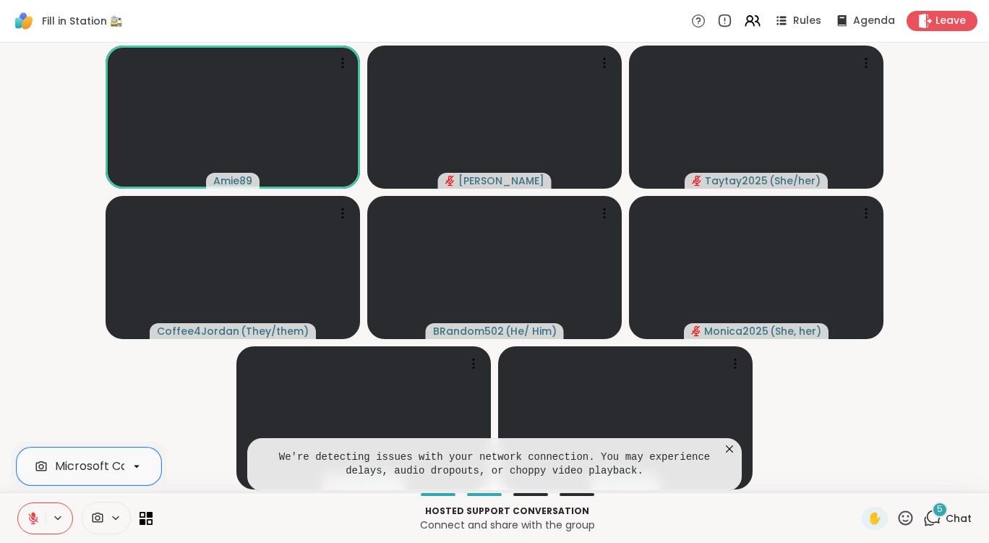
click at [967, 290] on video-player-container "Amie89 Donald Taytay2025 ( She/her ) Coffee4Jordan ( They/them ) BRandom502 ( H…" at bounding box center [494, 267] width 971 height 438
click at [932, 514] on div "5" at bounding box center [940, 510] width 16 height 16
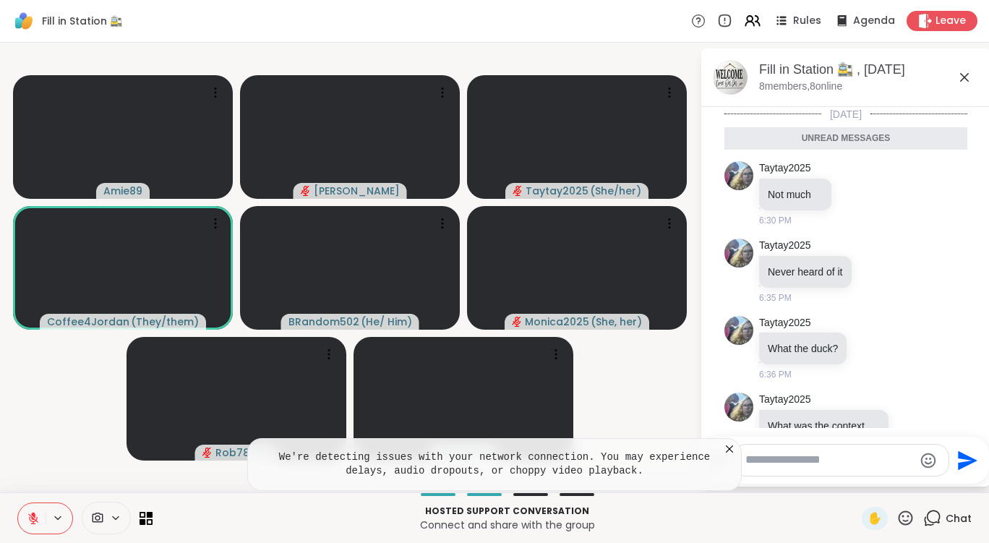
scroll to position [142, 0]
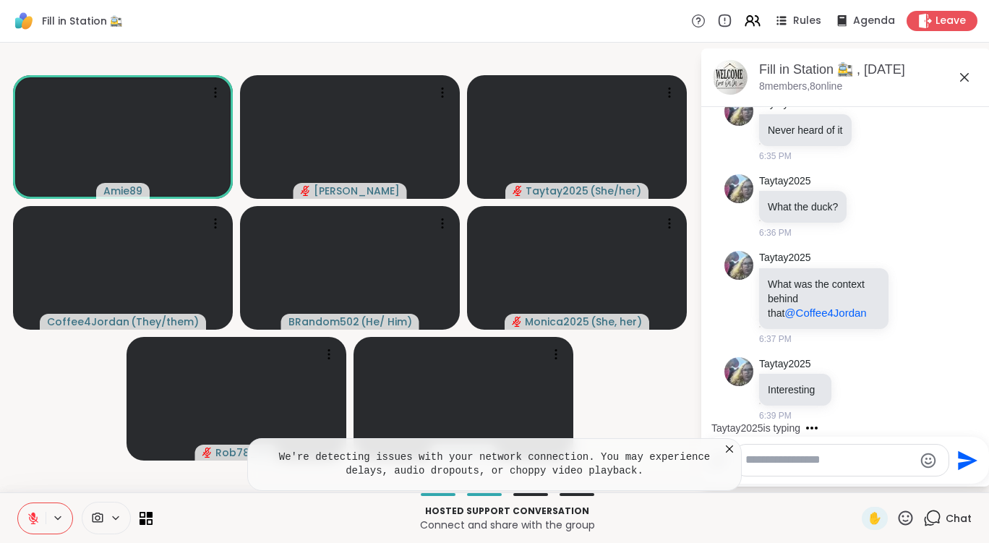
click at [832, 471] on div at bounding box center [841, 459] width 215 height 31
click at [833, 465] on textarea "Type your message" at bounding box center [829, 459] width 168 height 15
type textarea "***"
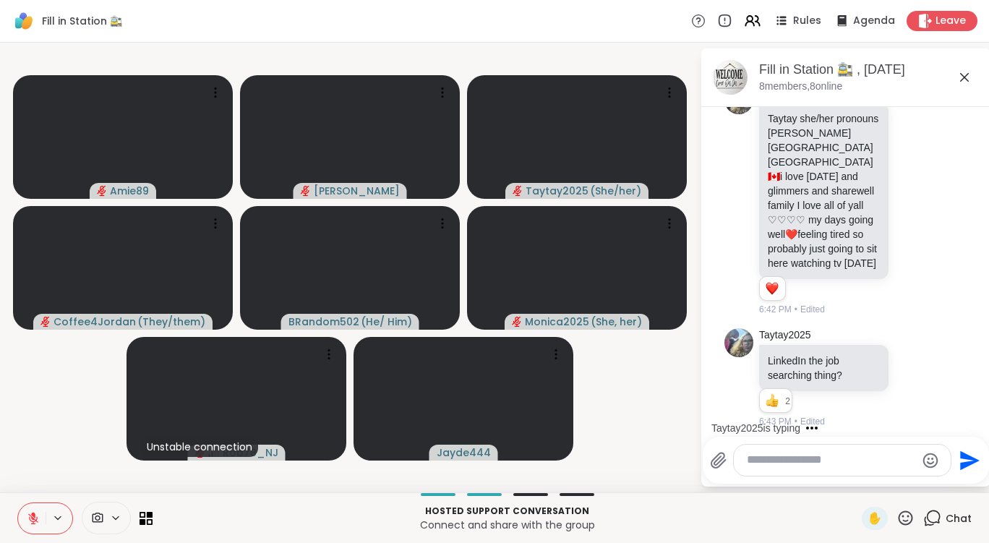
scroll to position [630, 0]
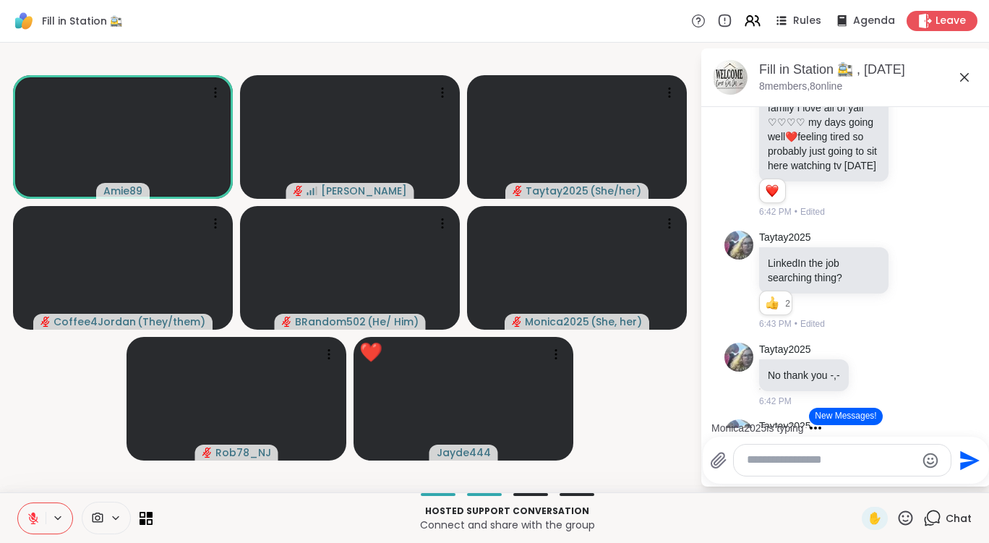
click at [836, 465] on textarea "Type your message" at bounding box center [831, 459] width 168 height 15
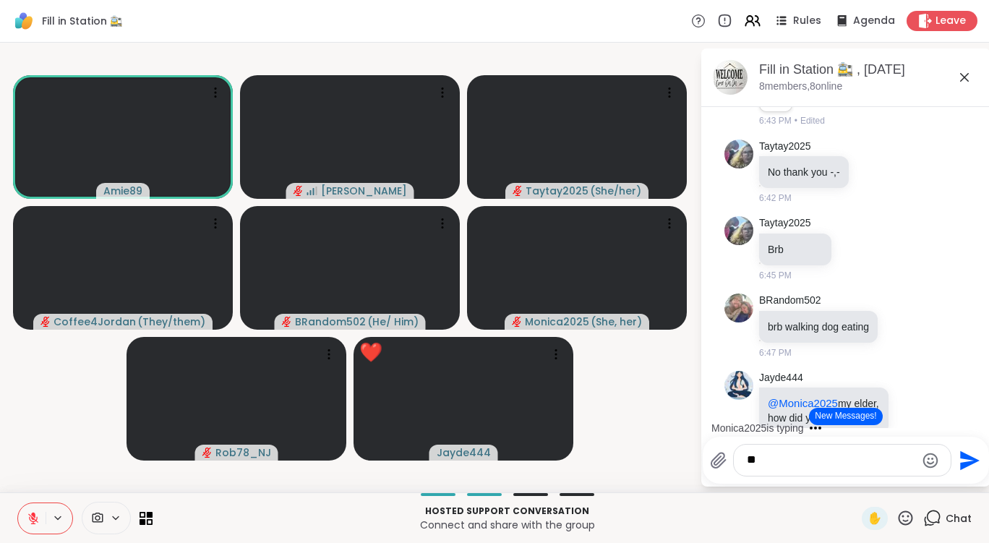
type textarea "***"
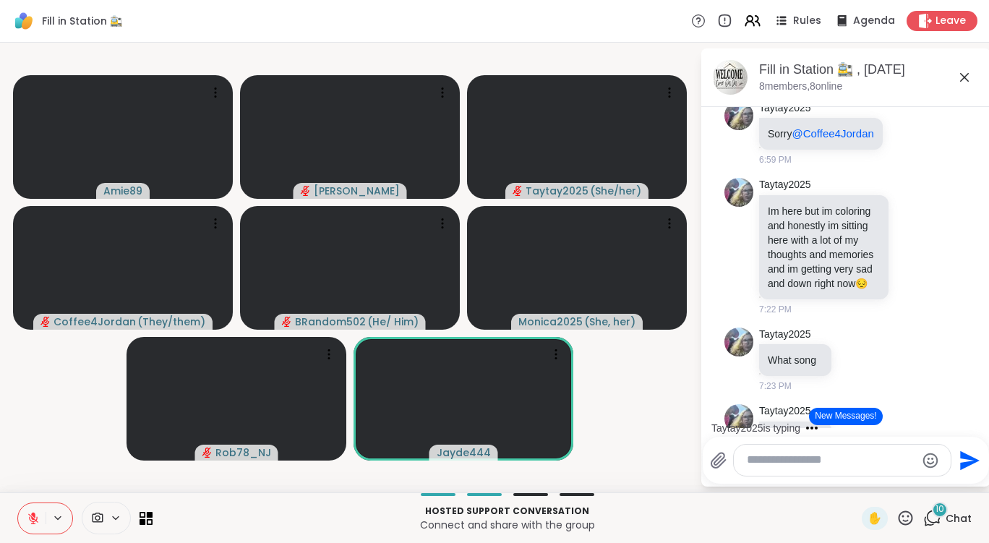
scroll to position [2246, 0]
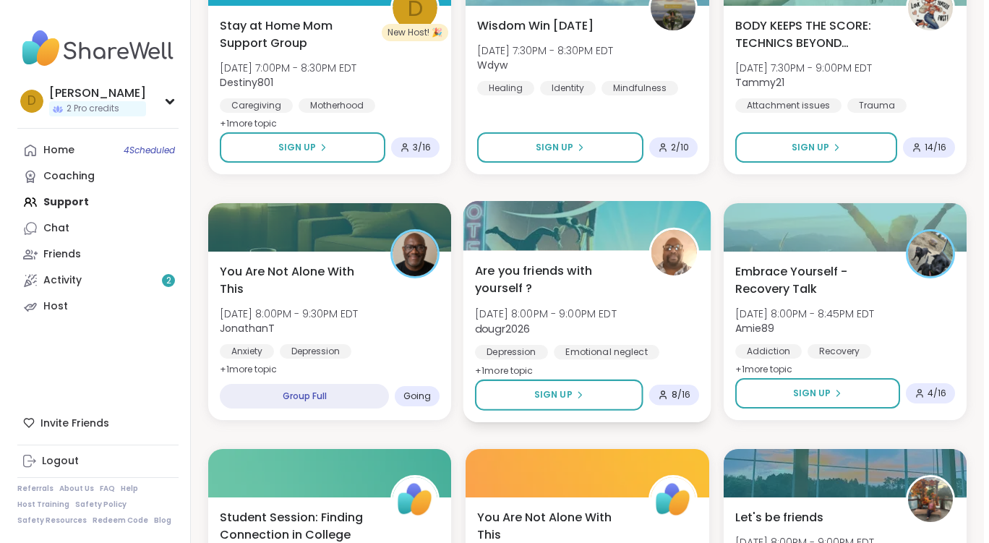
scroll to position [867, 0]
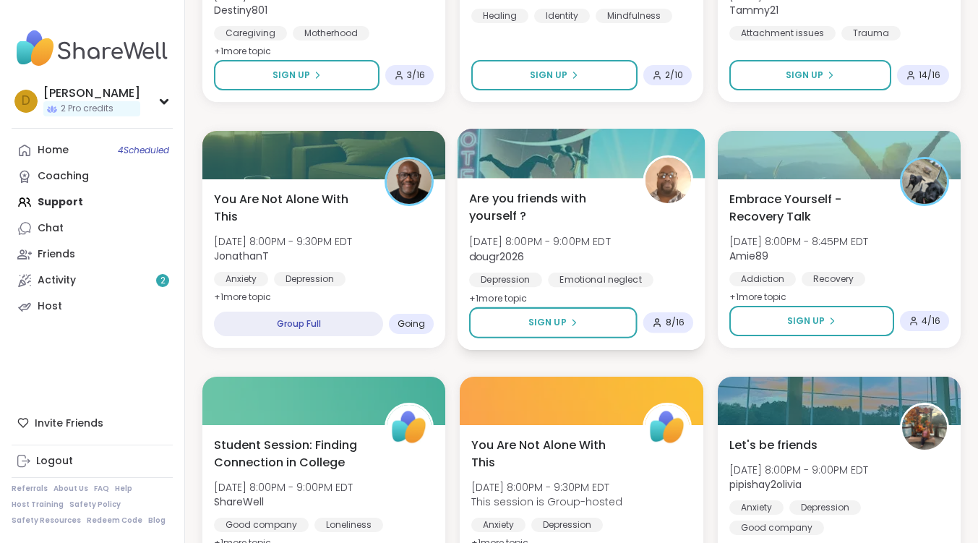
click at [508, 197] on span "Are you friends with yourself ?" at bounding box center [548, 206] width 158 height 35
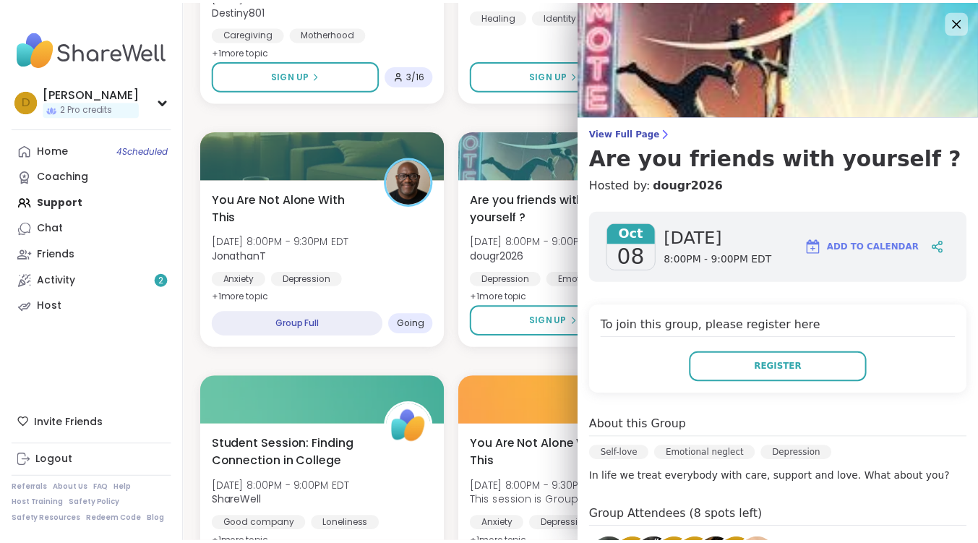
scroll to position [197, 0]
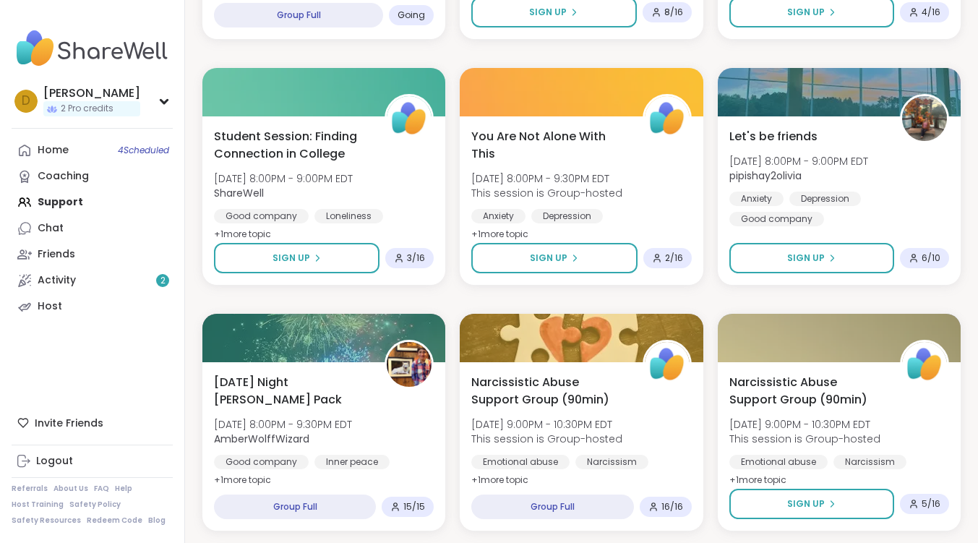
scroll to position [1156, 0]
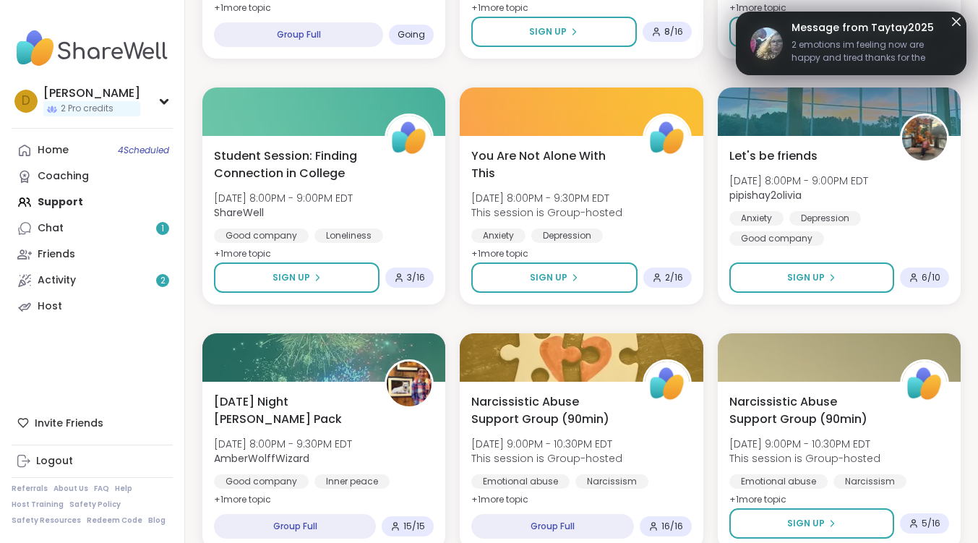
click at [888, 30] on span "Message from Taytay2025" at bounding box center [871, 27] width 160 height 15
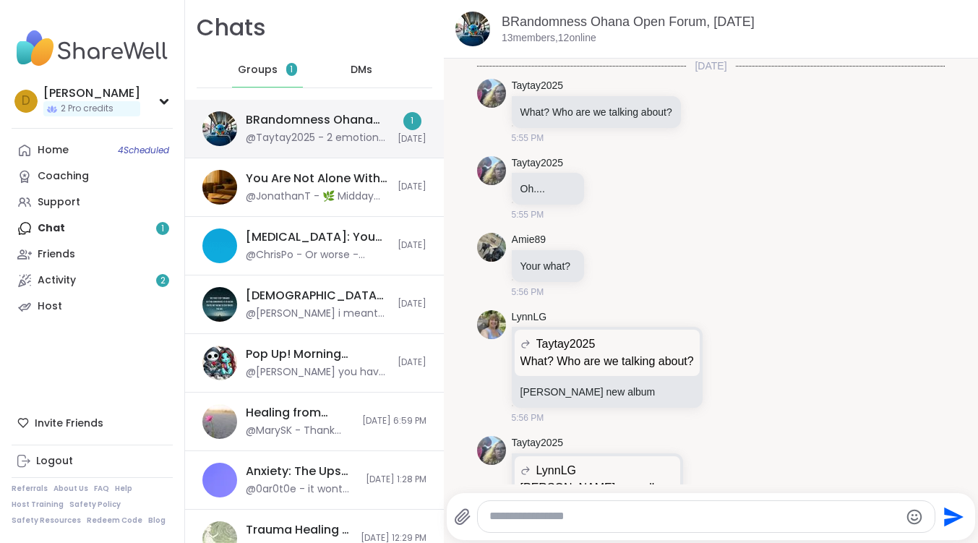
click at [343, 119] on div "BRandomness Ohana Open Forum, [DATE]" at bounding box center [317, 120] width 143 height 16
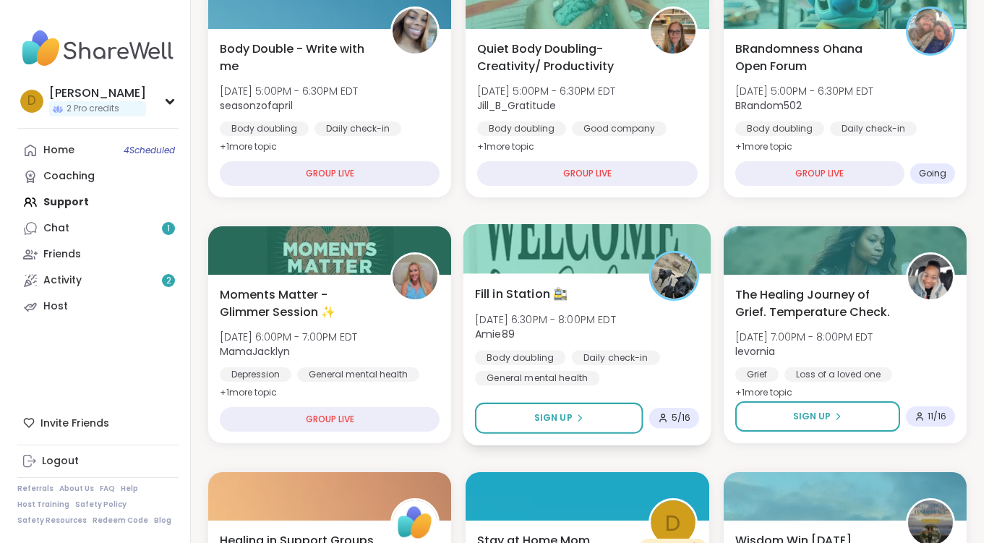
scroll to position [289, 0]
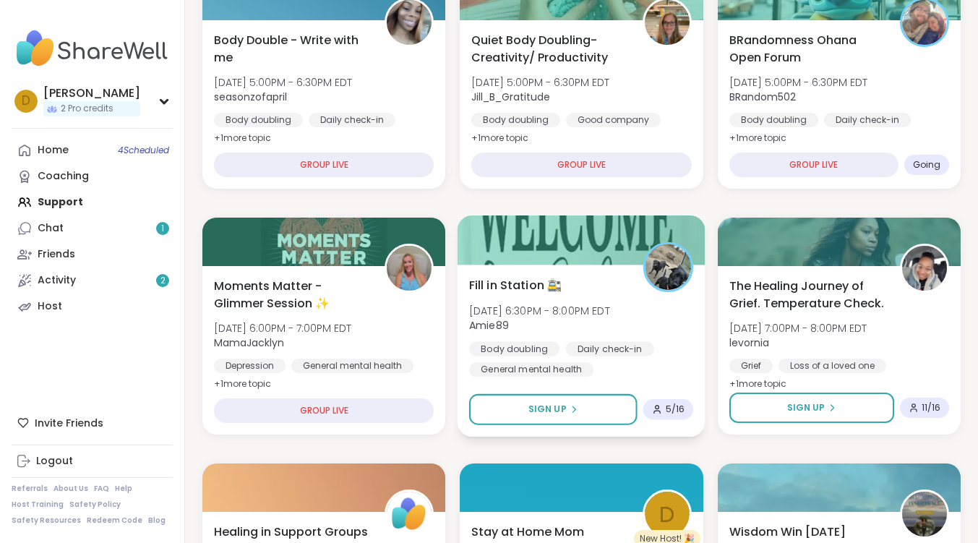
click at [522, 288] on span "Fill in Station 🚉" at bounding box center [515, 284] width 93 height 17
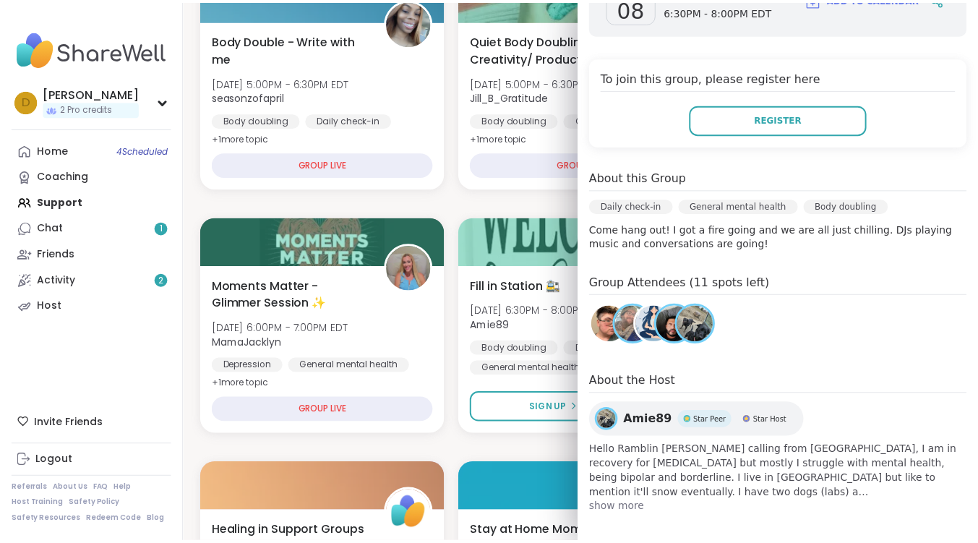
scroll to position [255, 0]
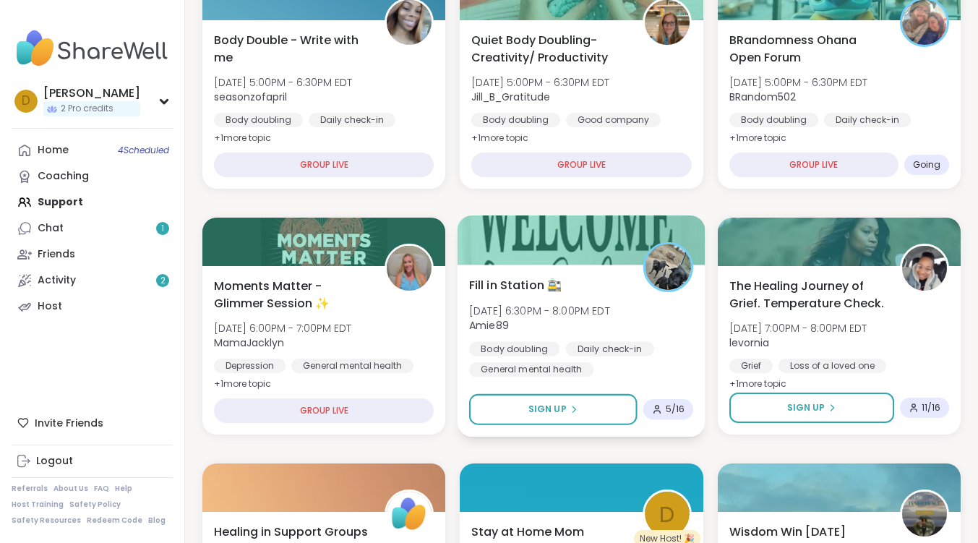
click at [499, 281] on span "Fill in Station 🚉" at bounding box center [515, 284] width 93 height 17
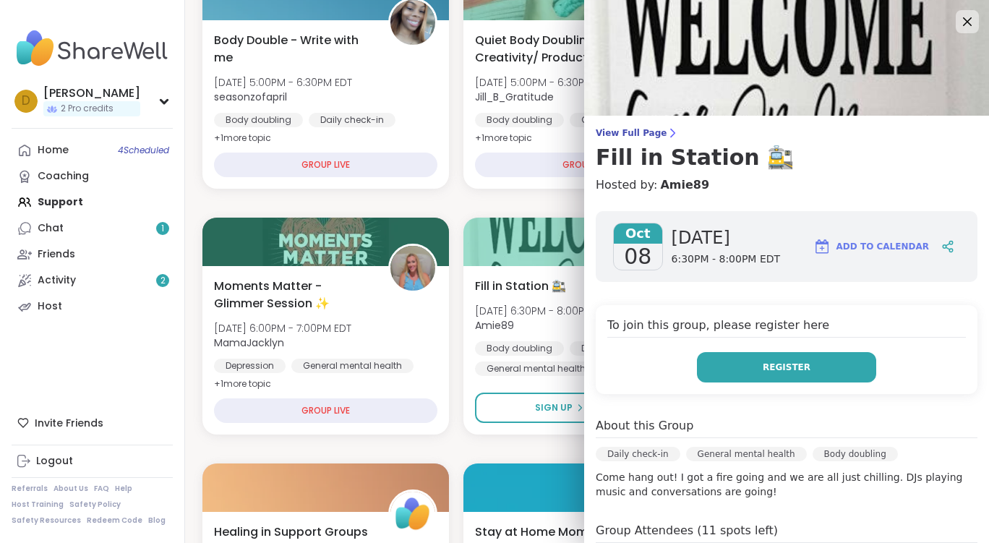
click at [735, 373] on button "Register" at bounding box center [786, 367] width 179 height 30
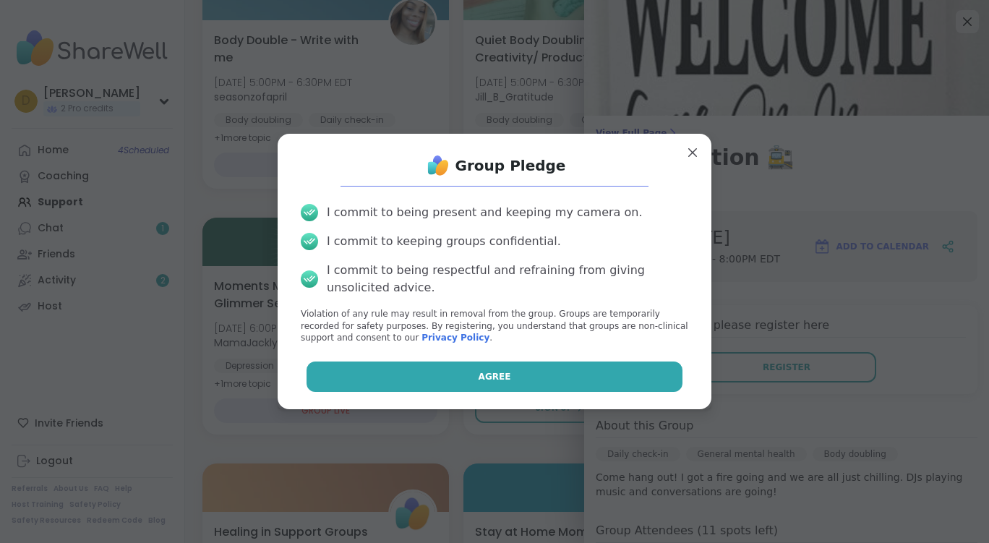
click at [606, 366] on button "Agree" at bounding box center [494, 376] width 377 height 30
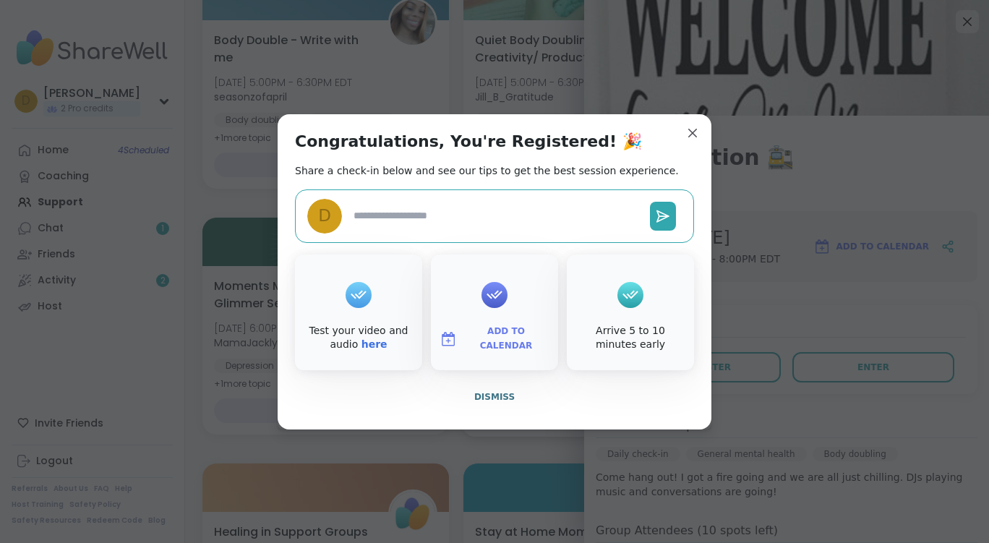
click at [508, 385] on button "Dismiss" at bounding box center [494, 397] width 399 height 30
type textarea "*"
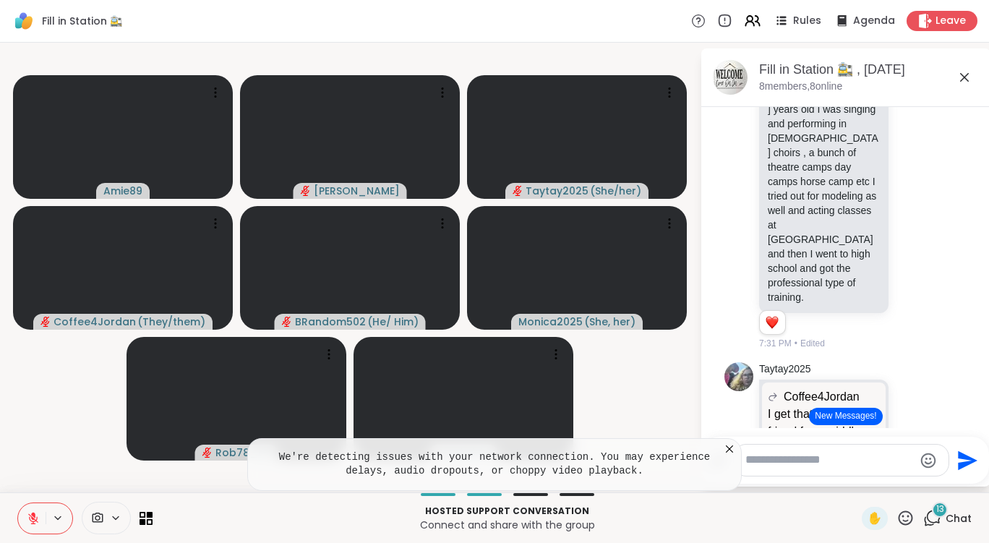
scroll to position [3114, 0]
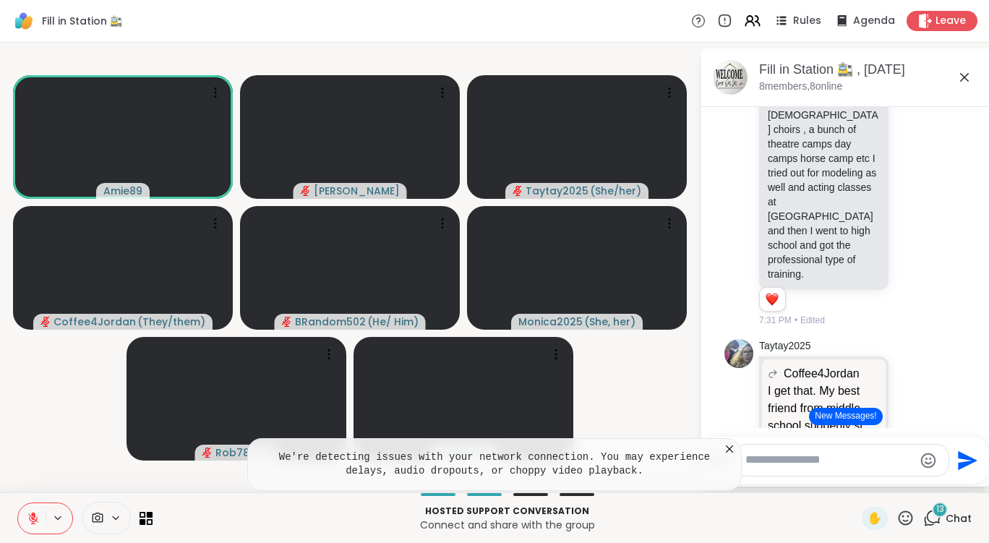
click at [43, 515] on button at bounding box center [31, 518] width 27 height 30
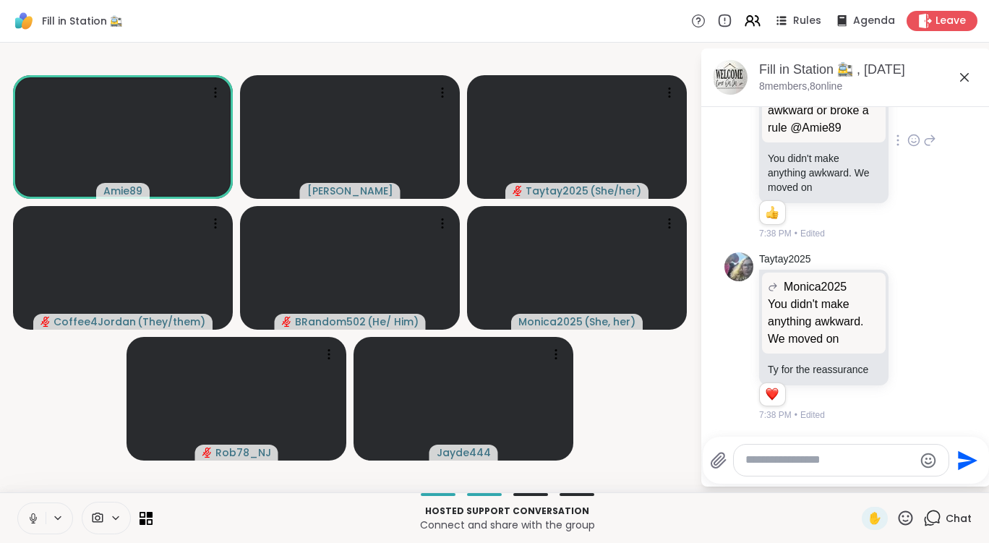
scroll to position [4313, 0]
click at [40, 518] on button at bounding box center [31, 518] width 27 height 30
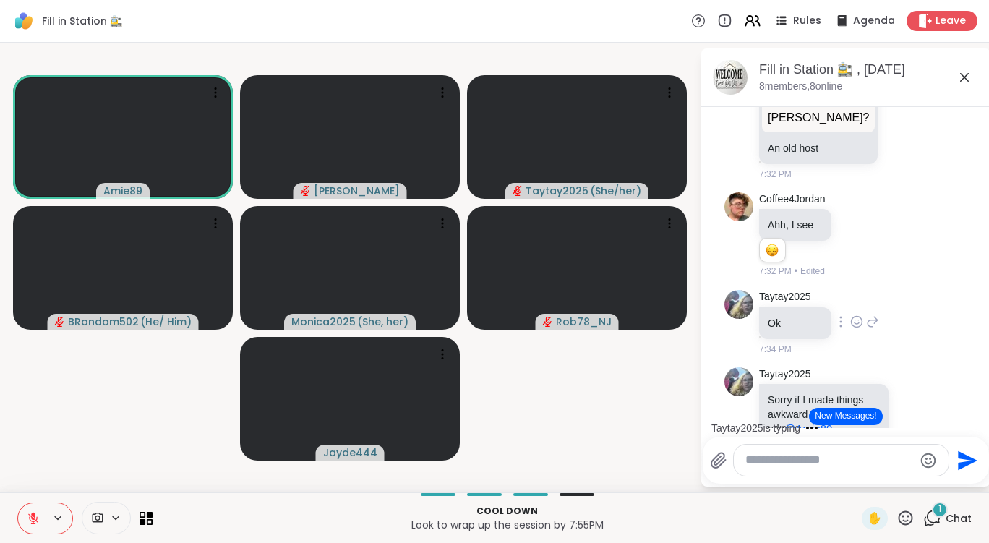
scroll to position [3566, 0]
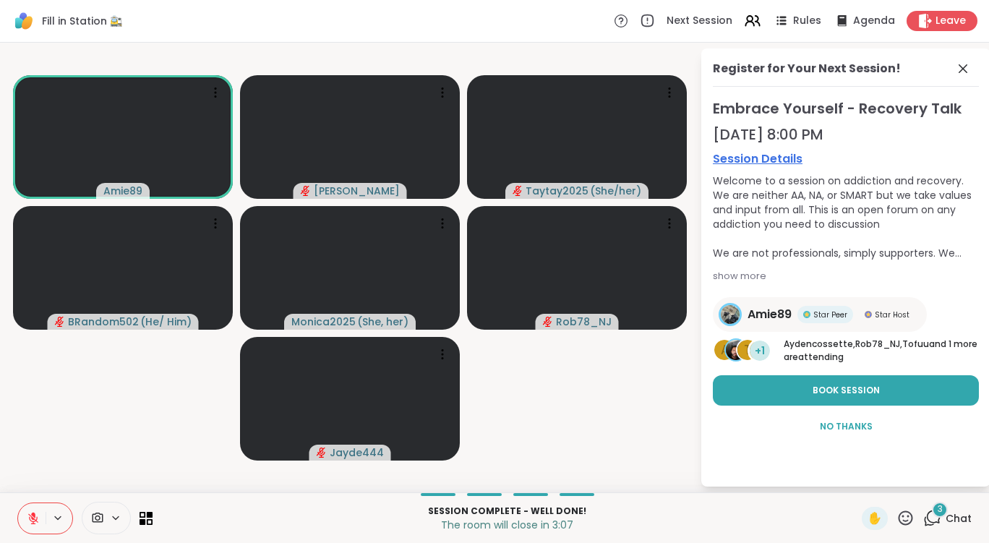
click at [31, 517] on icon at bounding box center [33, 518] width 10 height 10
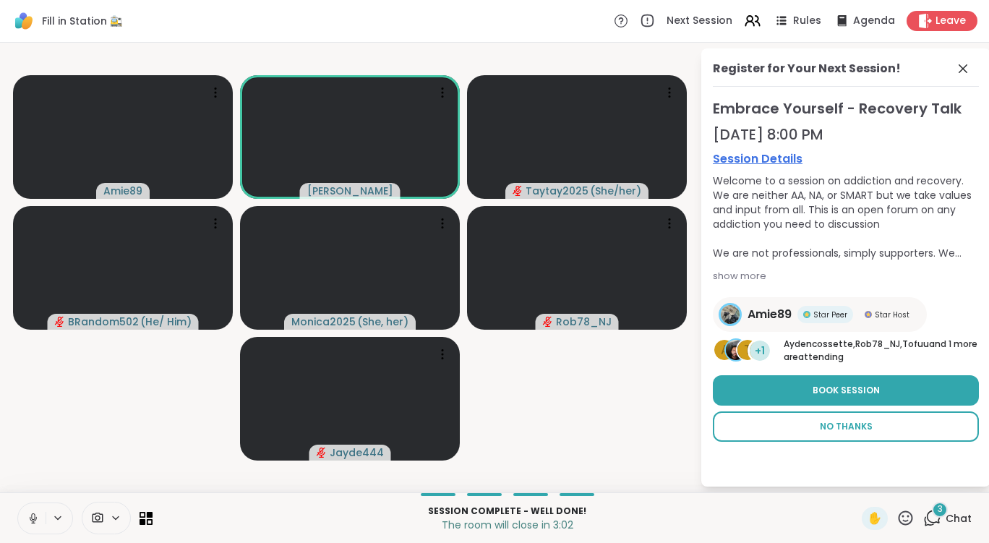
click at [862, 428] on span "No Thanks" at bounding box center [846, 426] width 53 height 13
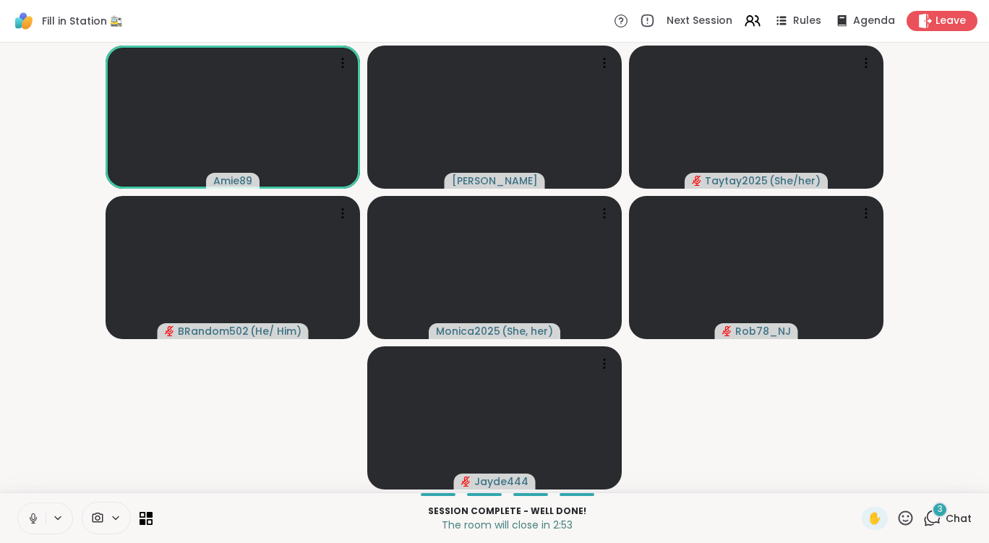
click at [28, 517] on icon at bounding box center [33, 518] width 13 height 13
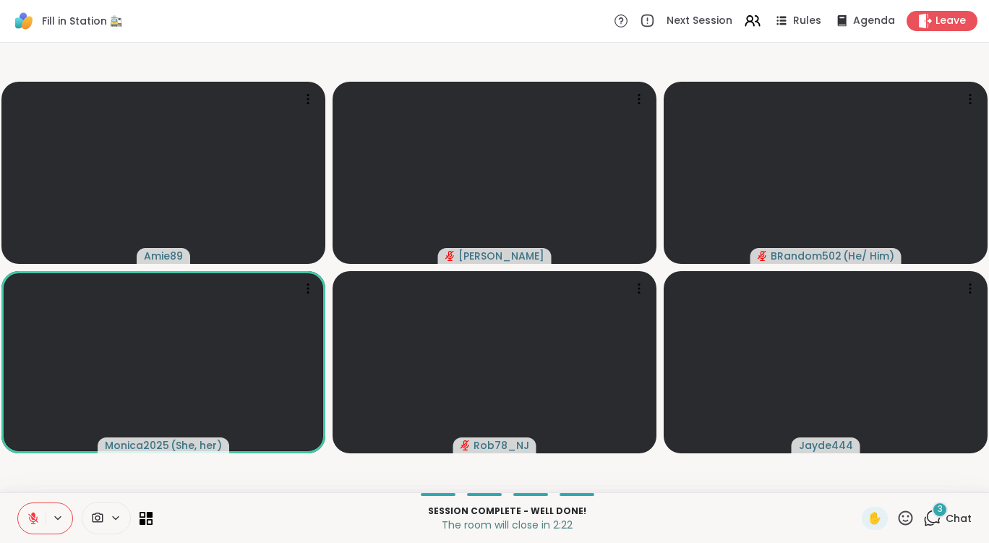
click at [30, 521] on icon at bounding box center [33, 518] width 13 height 13
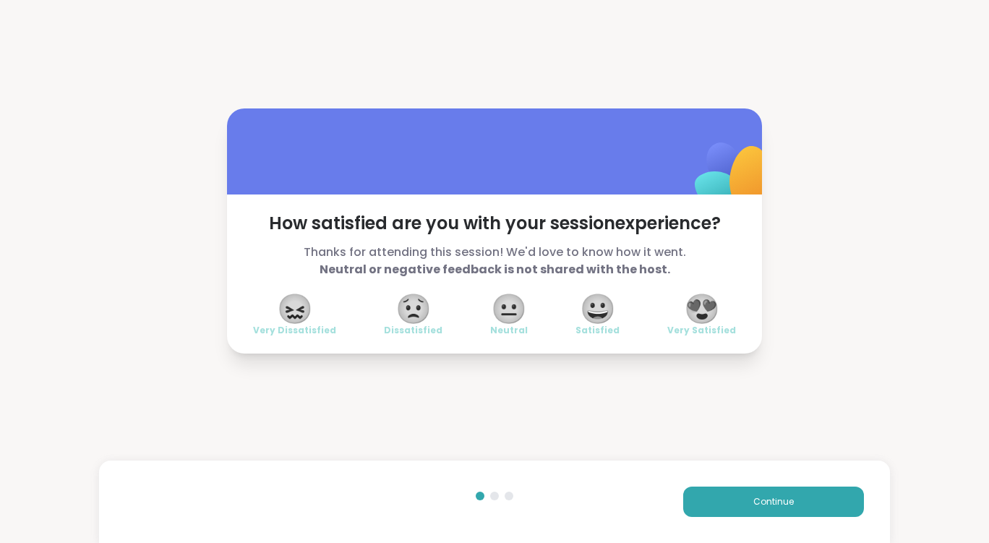
click at [692, 310] on span "😍" at bounding box center [702, 309] width 36 height 26
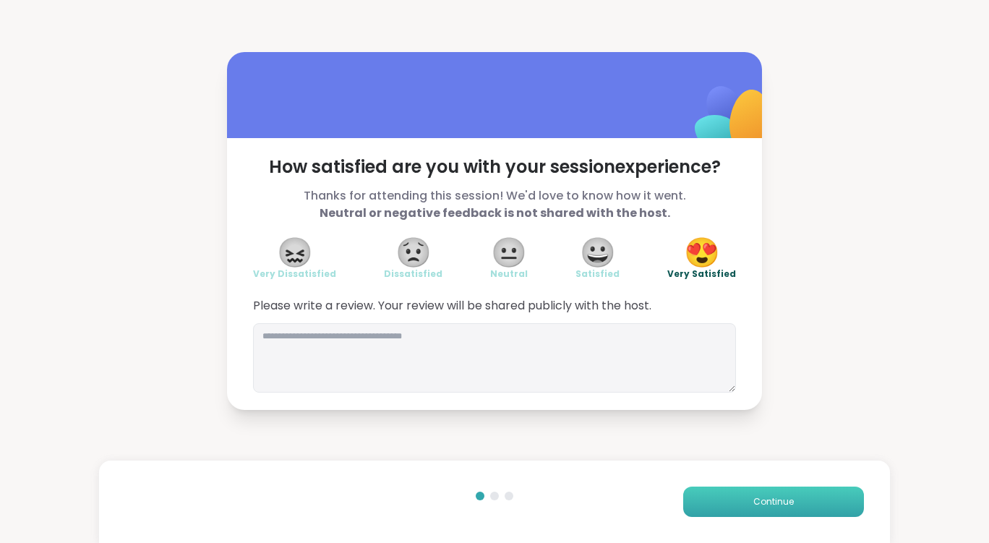
click at [768, 506] on span "Continue" at bounding box center [773, 501] width 40 height 13
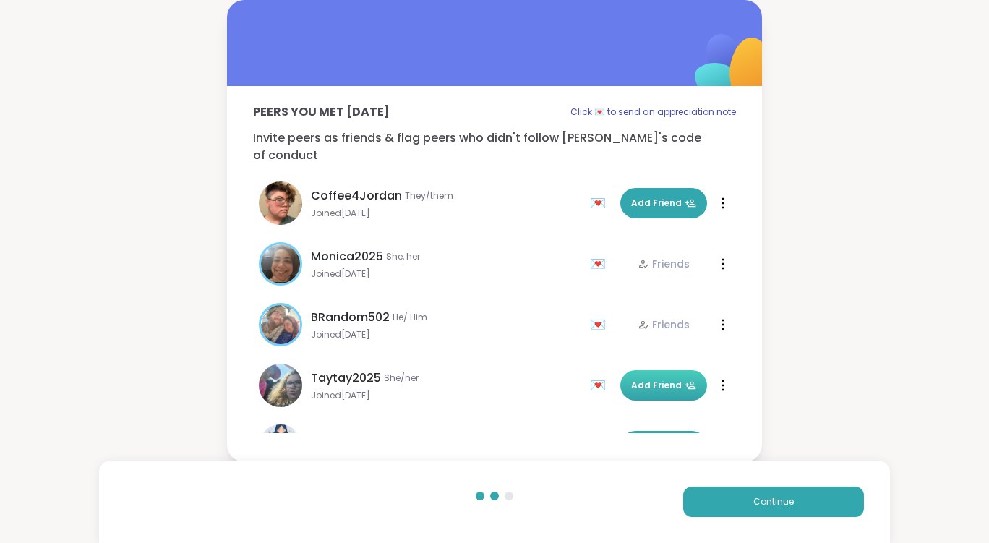
click at [641, 384] on button "Add Friend" at bounding box center [663, 385] width 87 height 30
click at [798, 309] on div "Peers you met today Click 💌 to send an appreciation note Invite peers as friend…" at bounding box center [494, 231] width 989 height 462
click at [766, 491] on button "Continue" at bounding box center [773, 501] width 181 height 30
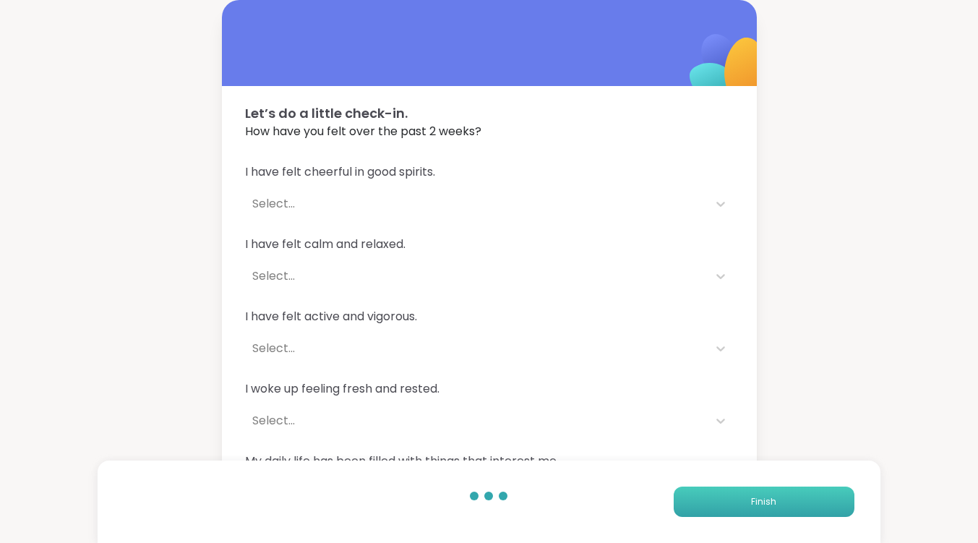
click at [791, 497] on button "Finish" at bounding box center [764, 501] width 181 height 30
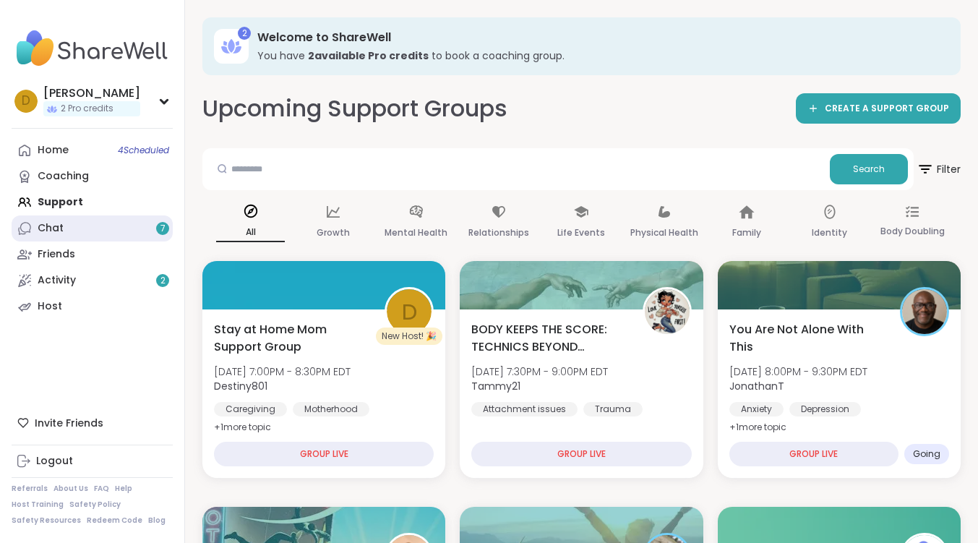
click at [105, 233] on link "Chat 7" at bounding box center [92, 228] width 161 height 26
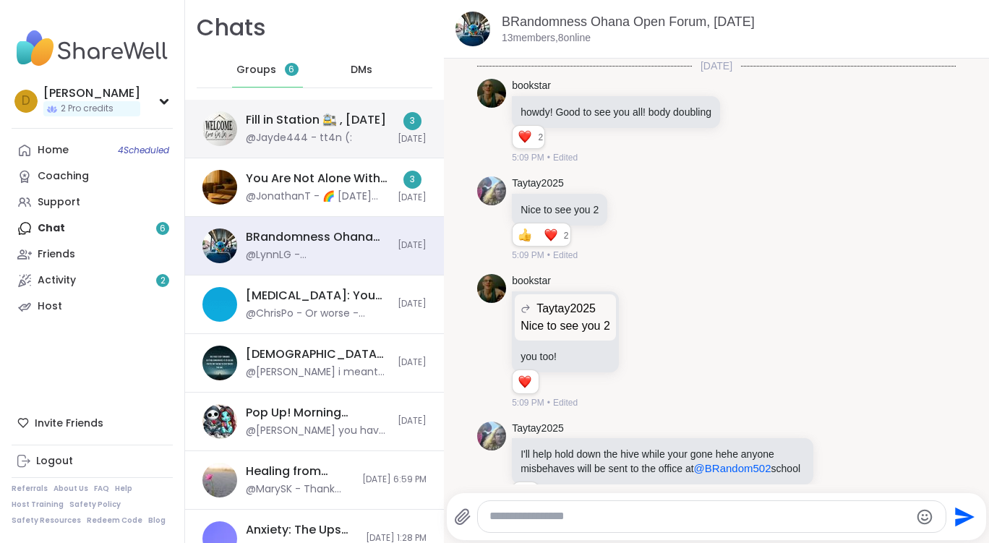
scroll to position [9629, 0]
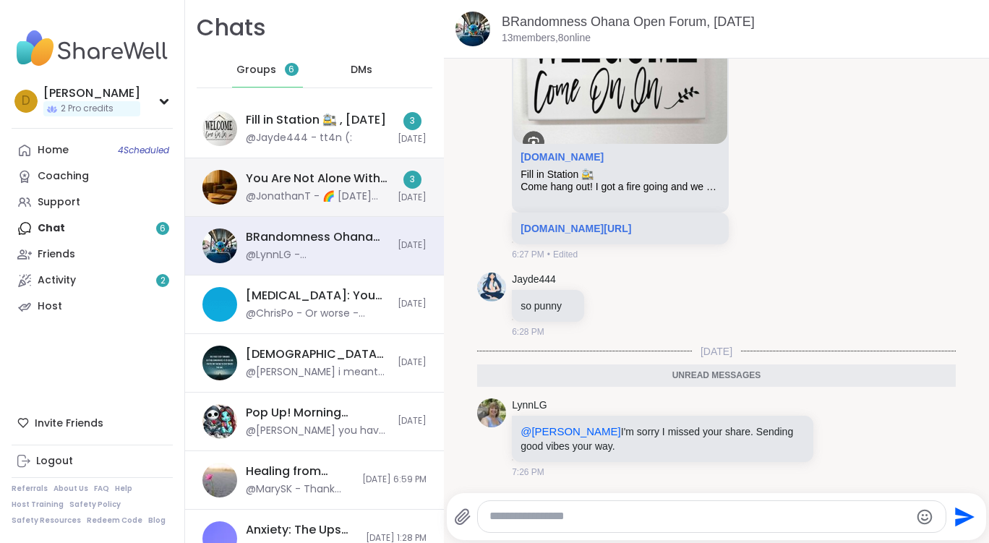
click at [330, 187] on div "You Are Not Alone With This, Oct 08 @JonathanT - 🌈 Today’s Topic 🌈 What gives y…" at bounding box center [317, 187] width 143 height 33
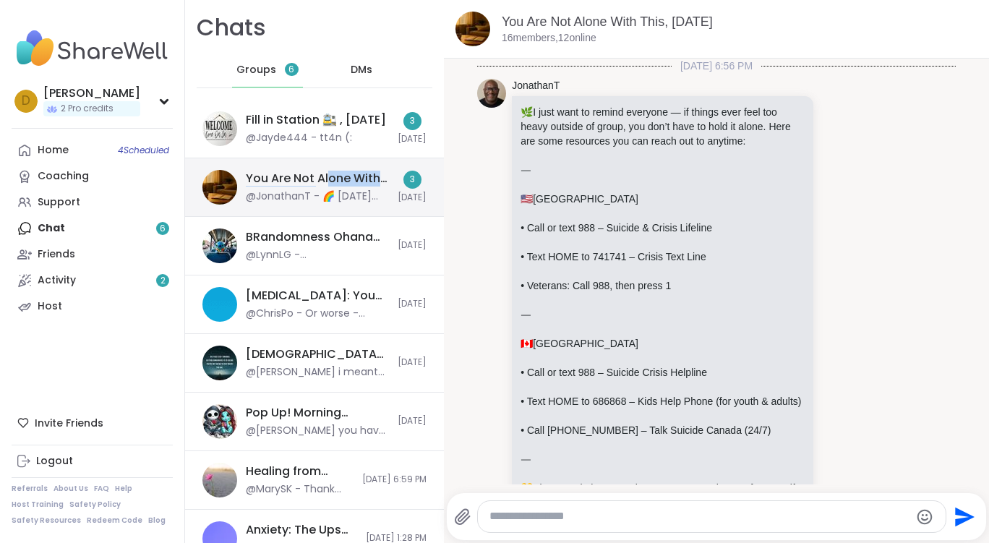
scroll to position [2803, 0]
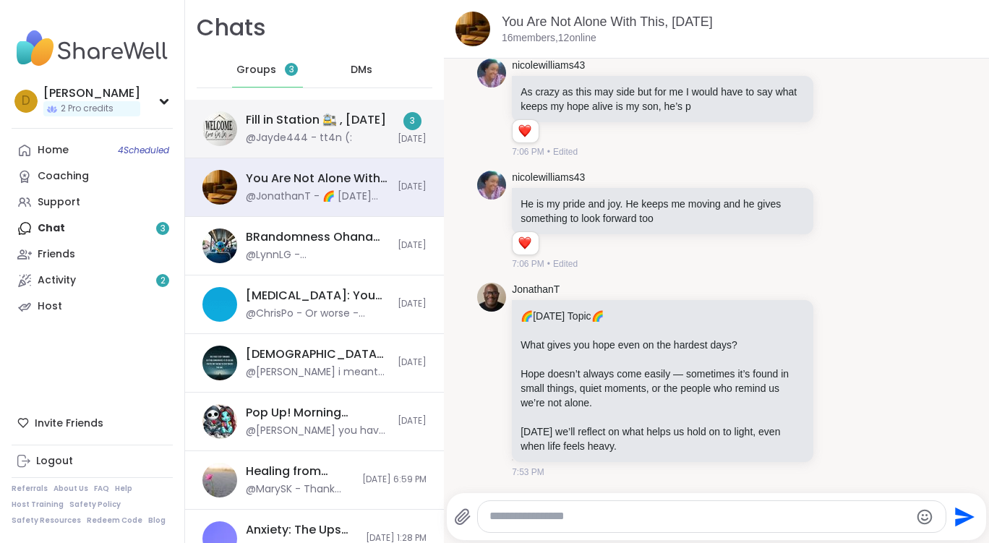
click at [278, 136] on div "@Jayde444 - tt4n (:" at bounding box center [299, 138] width 106 height 14
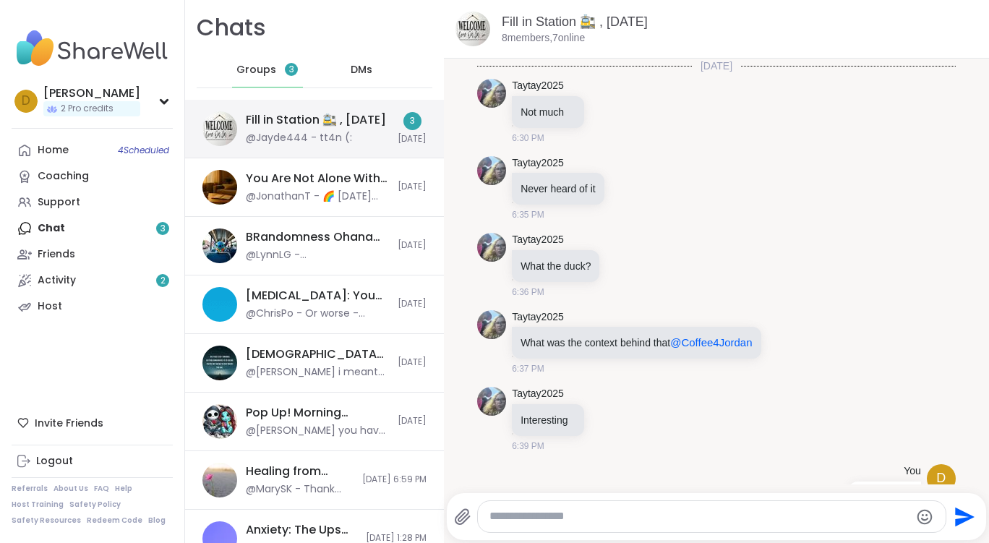
scroll to position [4121, 0]
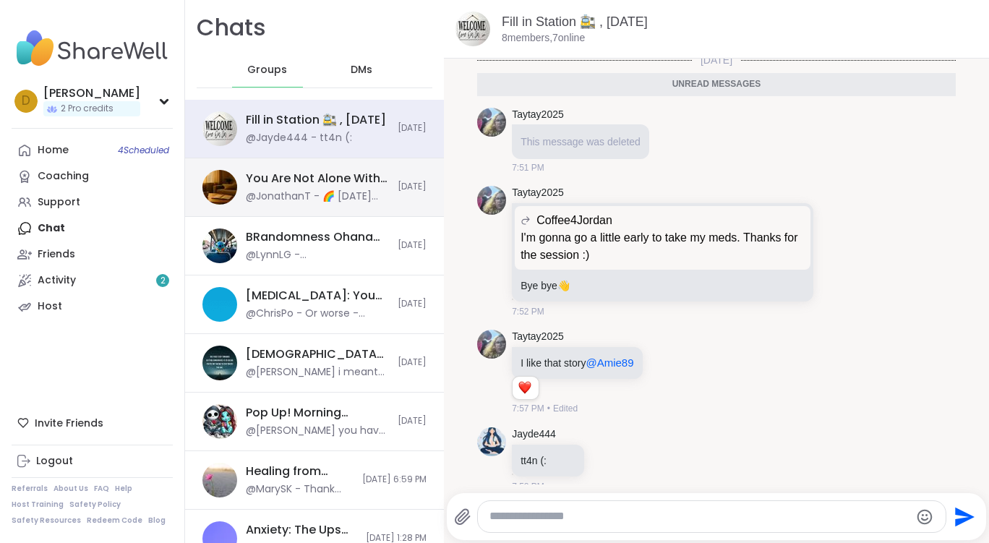
click at [287, 181] on div "You Are Not Alone With This, Oct 08" at bounding box center [317, 179] width 143 height 16
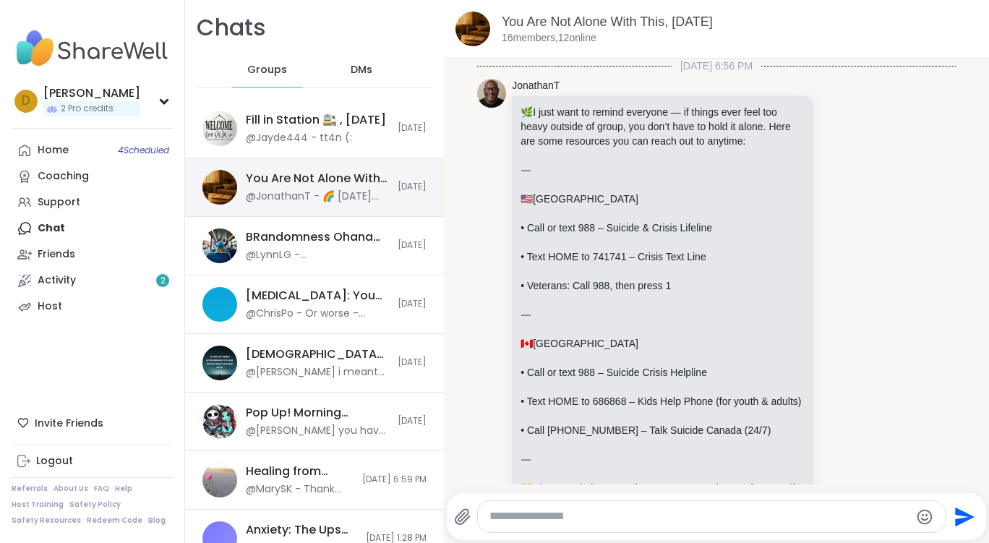
scroll to position [2754, 0]
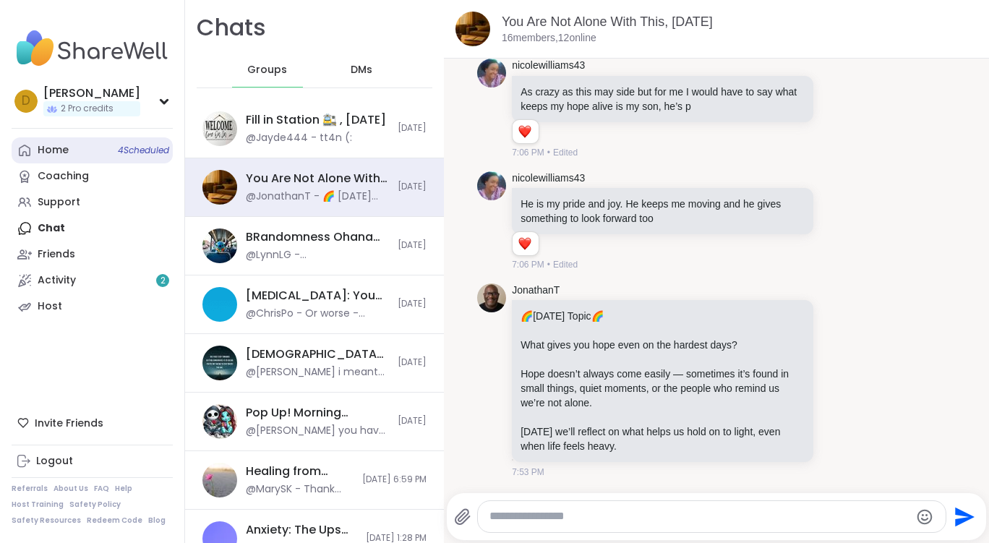
click at [49, 155] on div "Home 4 Scheduled" at bounding box center [53, 150] width 31 height 14
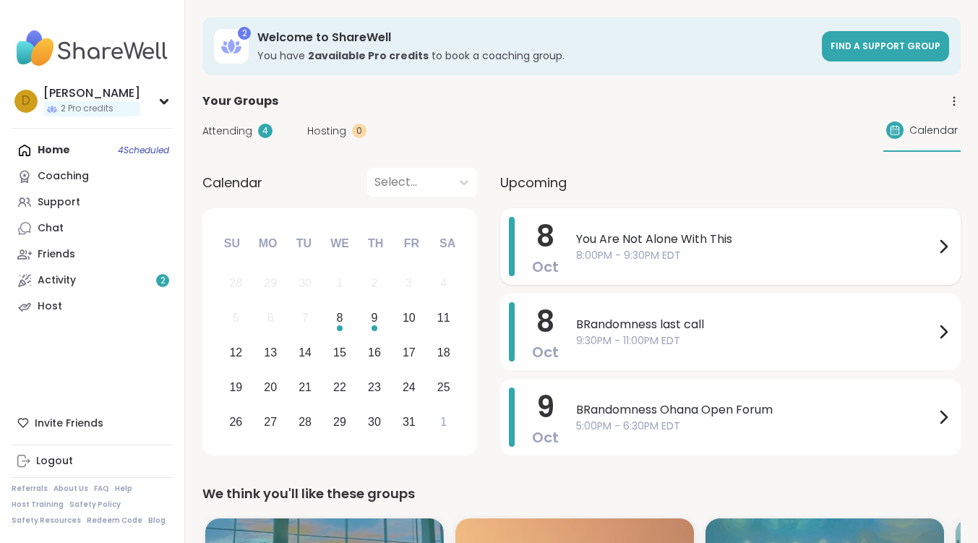
click at [679, 236] on span "You Are Not Alone With This" at bounding box center [755, 239] width 358 height 17
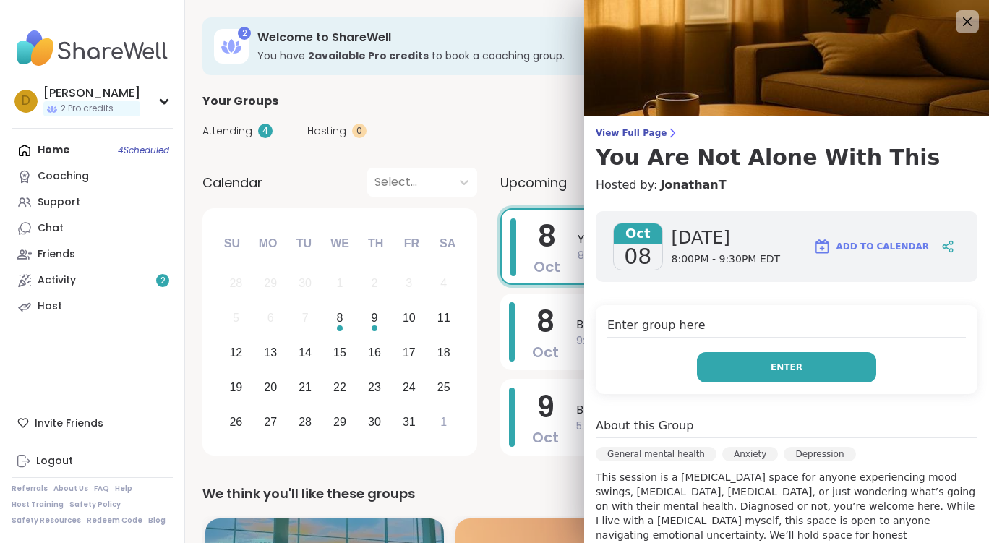
click at [770, 371] on span "Enter" at bounding box center [786, 367] width 32 height 13
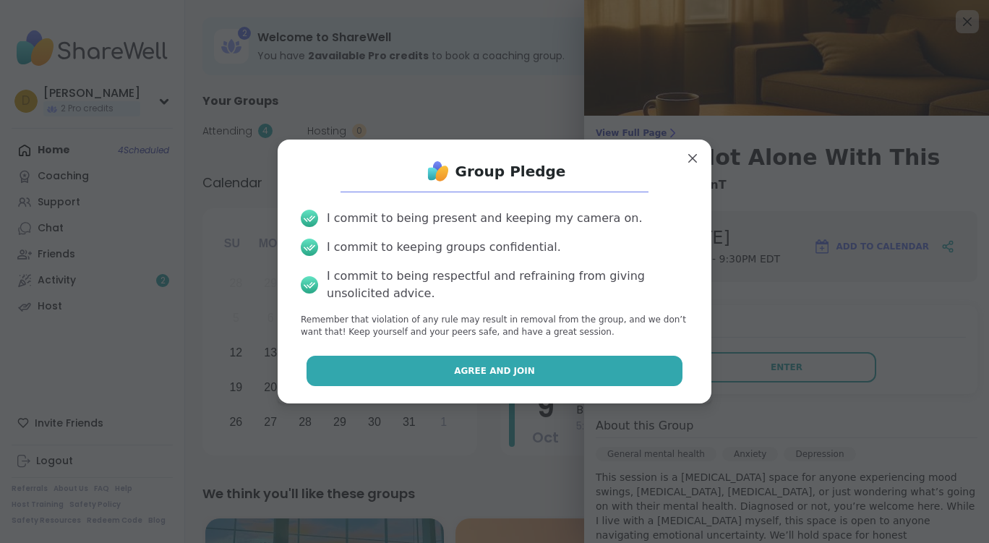
click at [528, 369] on button "Agree and Join" at bounding box center [494, 371] width 377 height 30
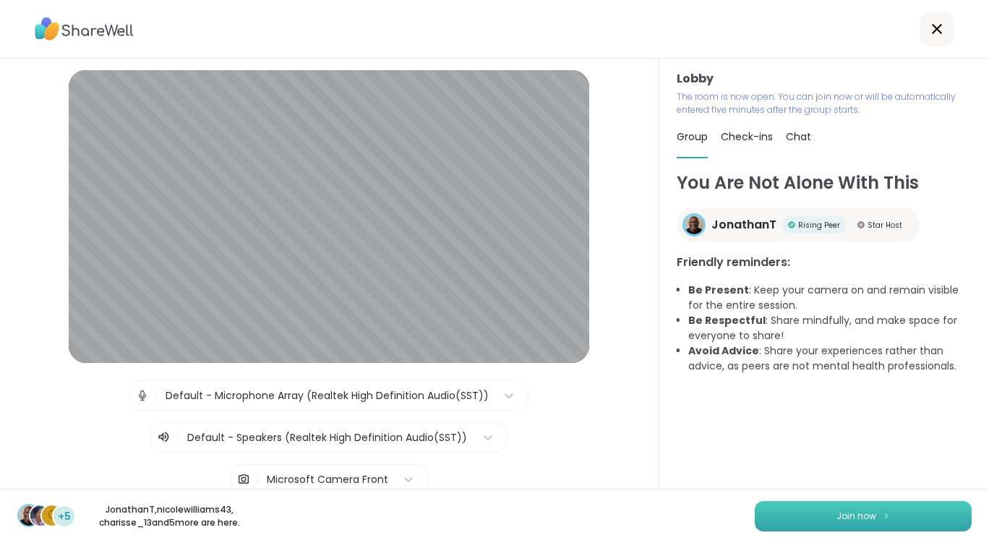
click at [789, 510] on button "Join now" at bounding box center [863, 516] width 217 height 30
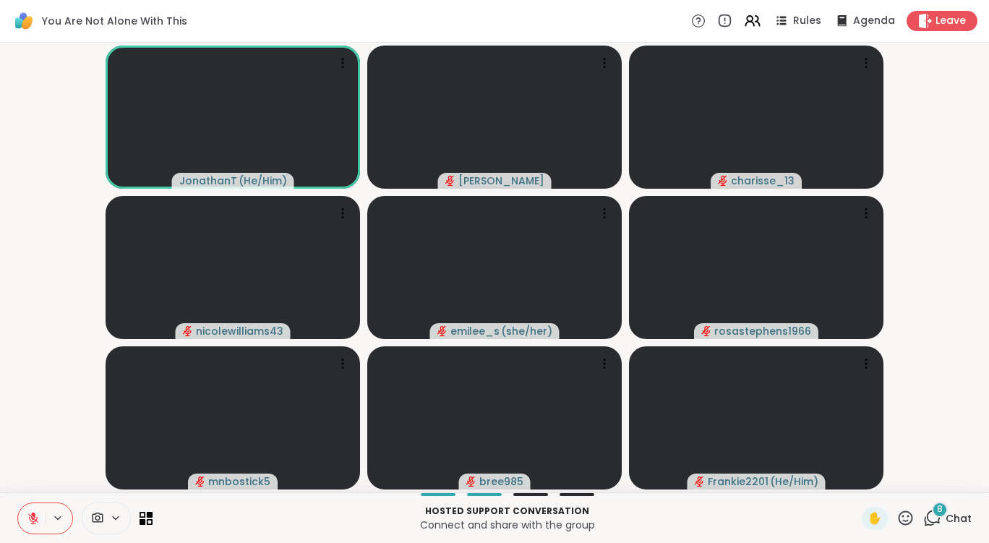
click at [118, 512] on icon at bounding box center [116, 518] width 12 height 12
click at [141, 471] on icon at bounding box center [136, 466] width 13 height 13
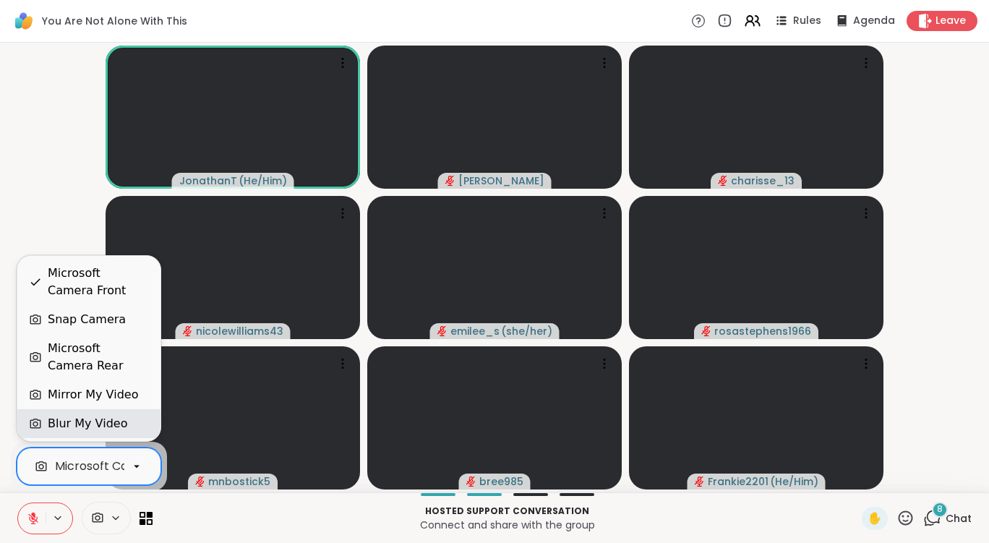
click at [119, 433] on div "Blur My Video" at bounding box center [88, 423] width 143 height 29
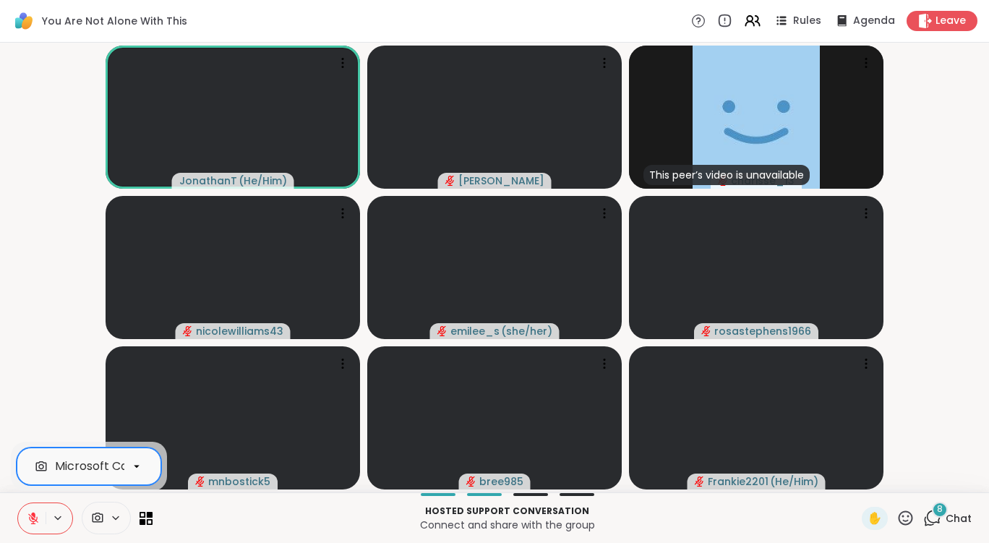
click at [923, 514] on icon at bounding box center [932, 518] width 18 height 18
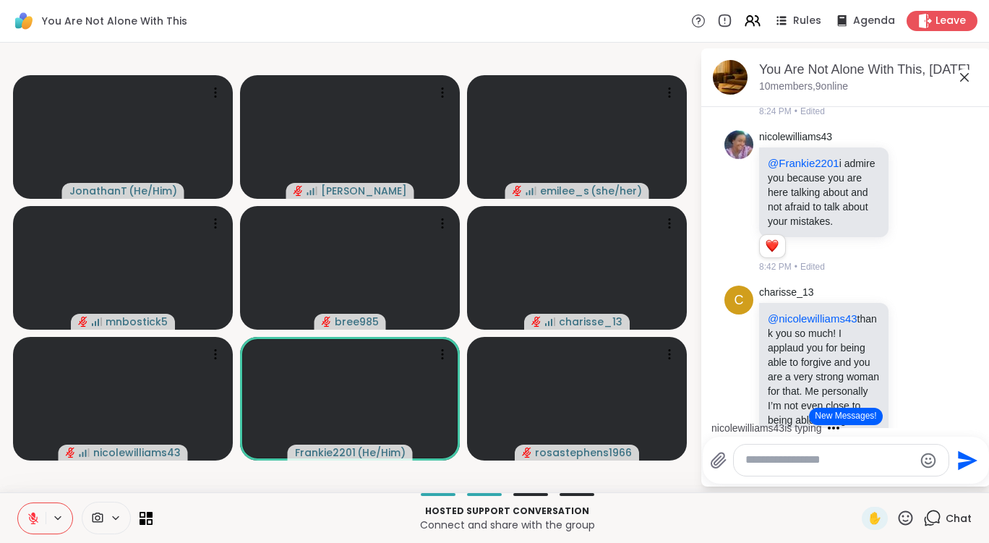
scroll to position [6295, 0]
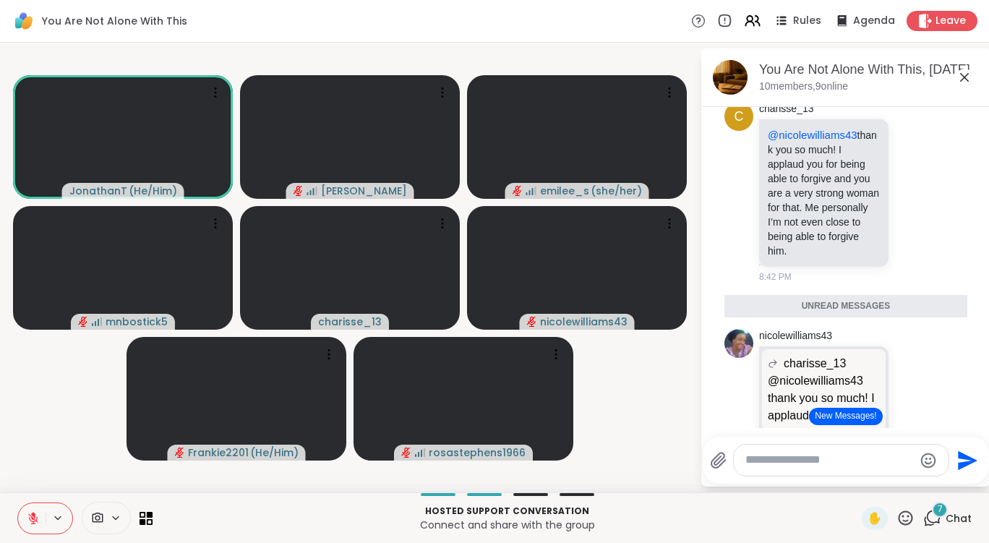
click at [932, 507] on div "7" at bounding box center [940, 510] width 16 height 16
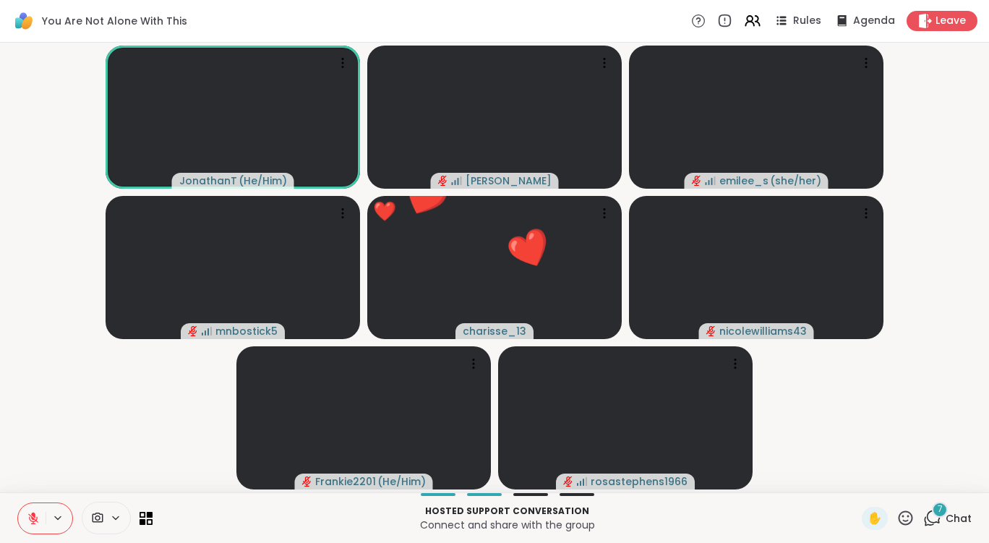
click at [937, 512] on span "7" at bounding box center [939, 509] width 5 height 12
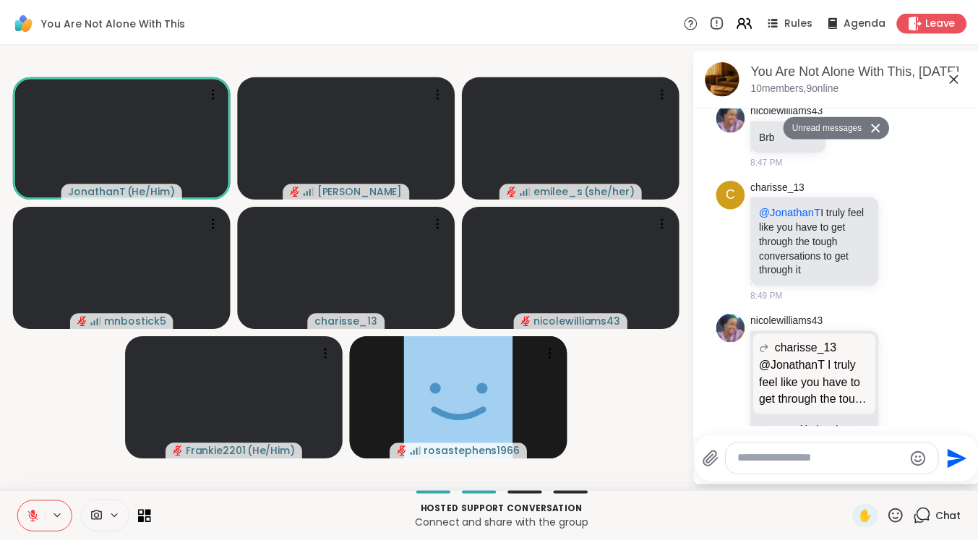
scroll to position [6693, 0]
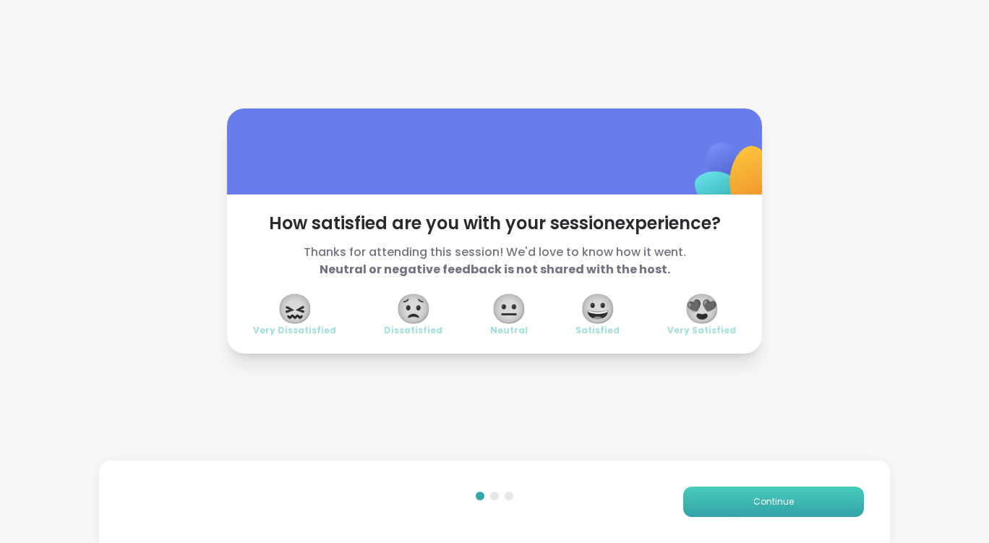
click at [736, 494] on button "Continue" at bounding box center [773, 501] width 181 height 30
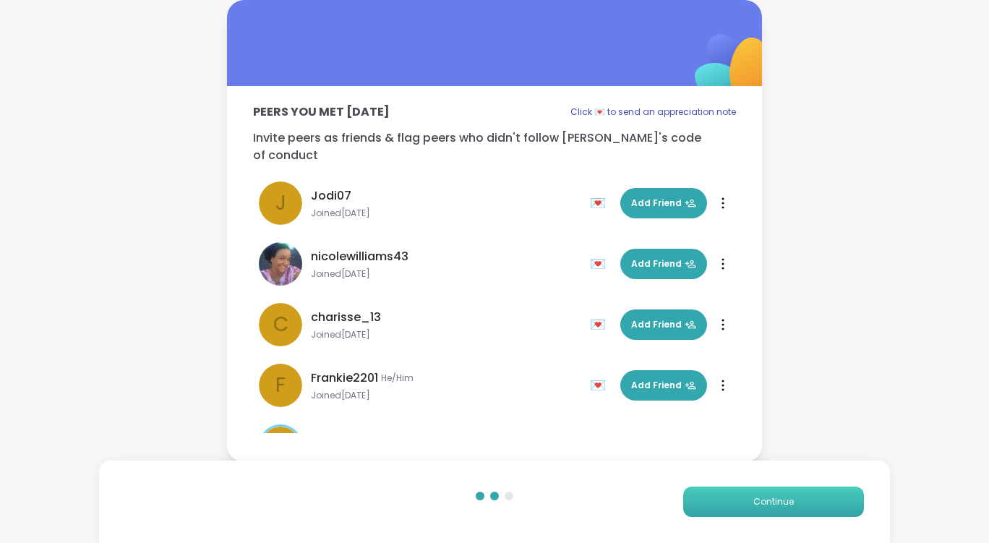
click at [787, 491] on button "Continue" at bounding box center [773, 501] width 181 height 30
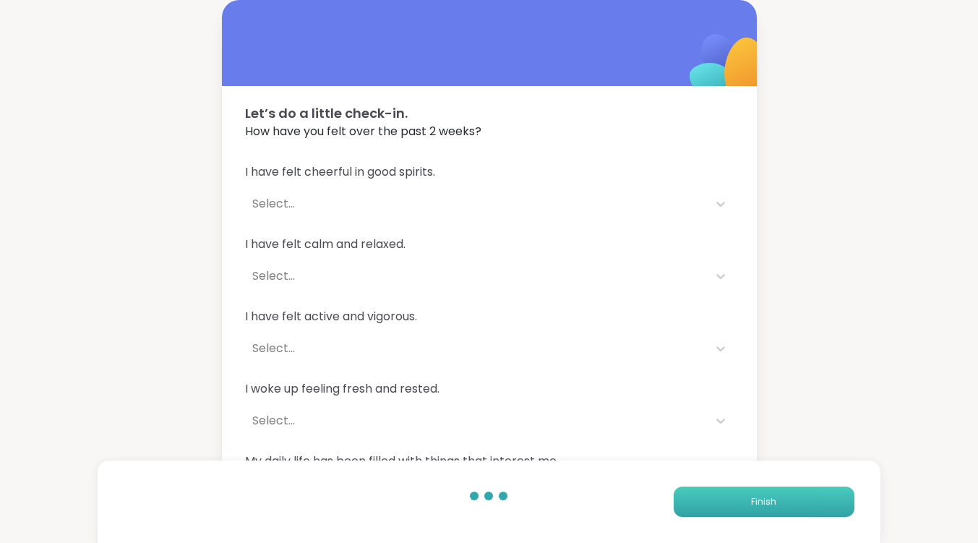
click at [789, 511] on button "Finish" at bounding box center [764, 501] width 181 height 30
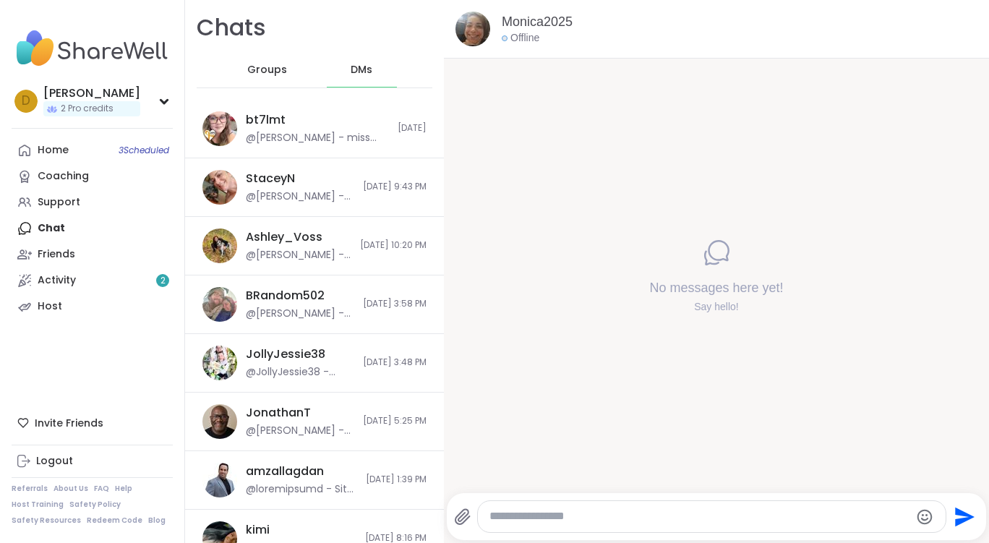
click at [588, 514] on textarea "Type your message" at bounding box center [699, 516] width 421 height 15
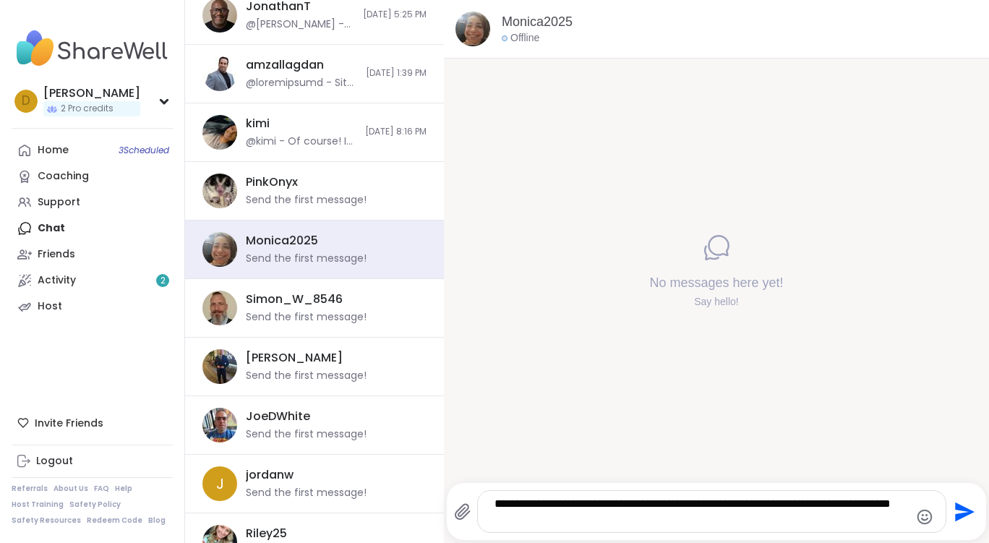
click at [531, 516] on textarea "**********" at bounding box center [699, 512] width 410 height 30
type textarea "**********"
click at [952, 511] on icon "Send" at bounding box center [962, 511] width 23 height 23
